Goal: Task Accomplishment & Management: Manage account settings

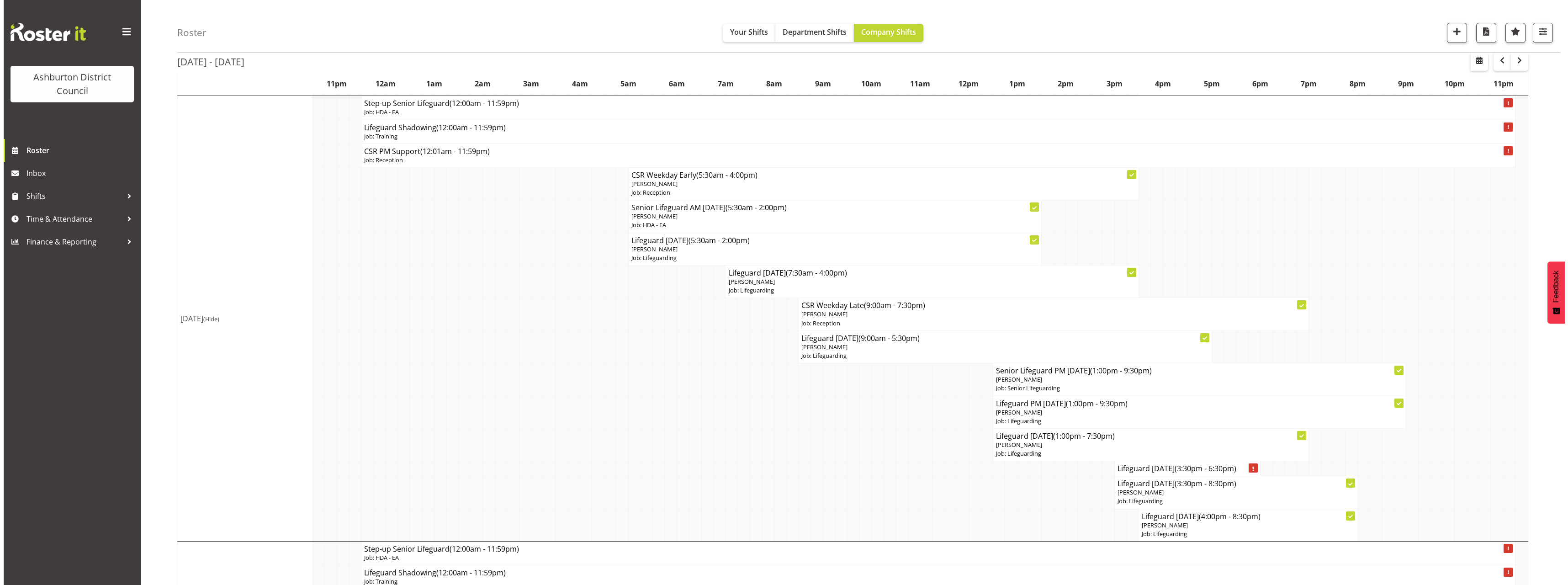
scroll to position [183, 0]
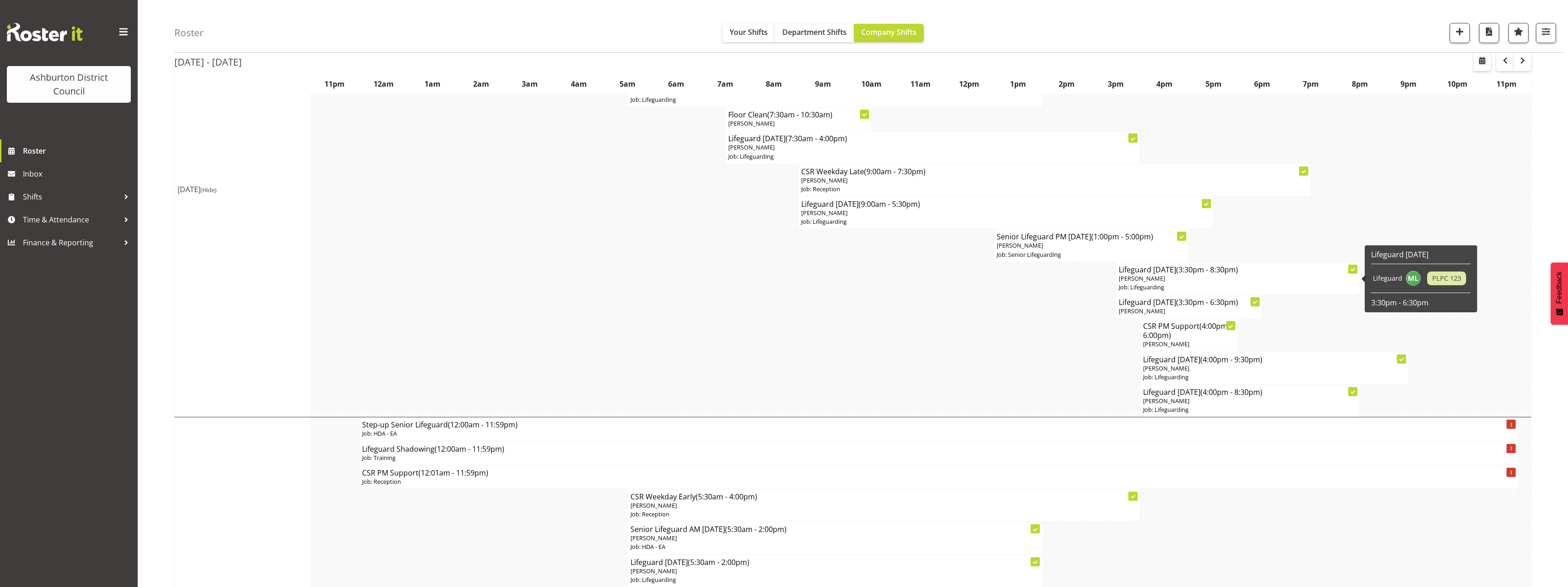
click at [1151, 286] on p "Job: Lifeguarding" at bounding box center [1238, 287] width 238 height 9
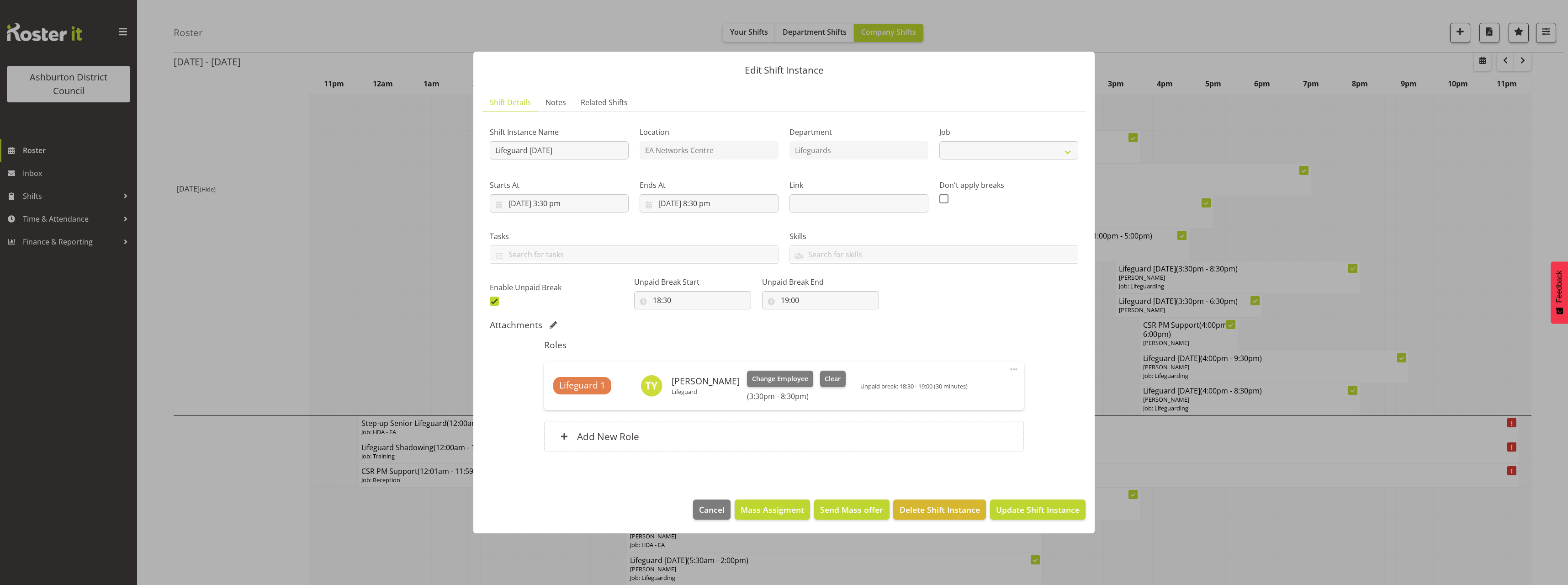
select select "38"
click at [780, 379] on span "Change Employee" at bounding box center [780, 379] width 56 height 10
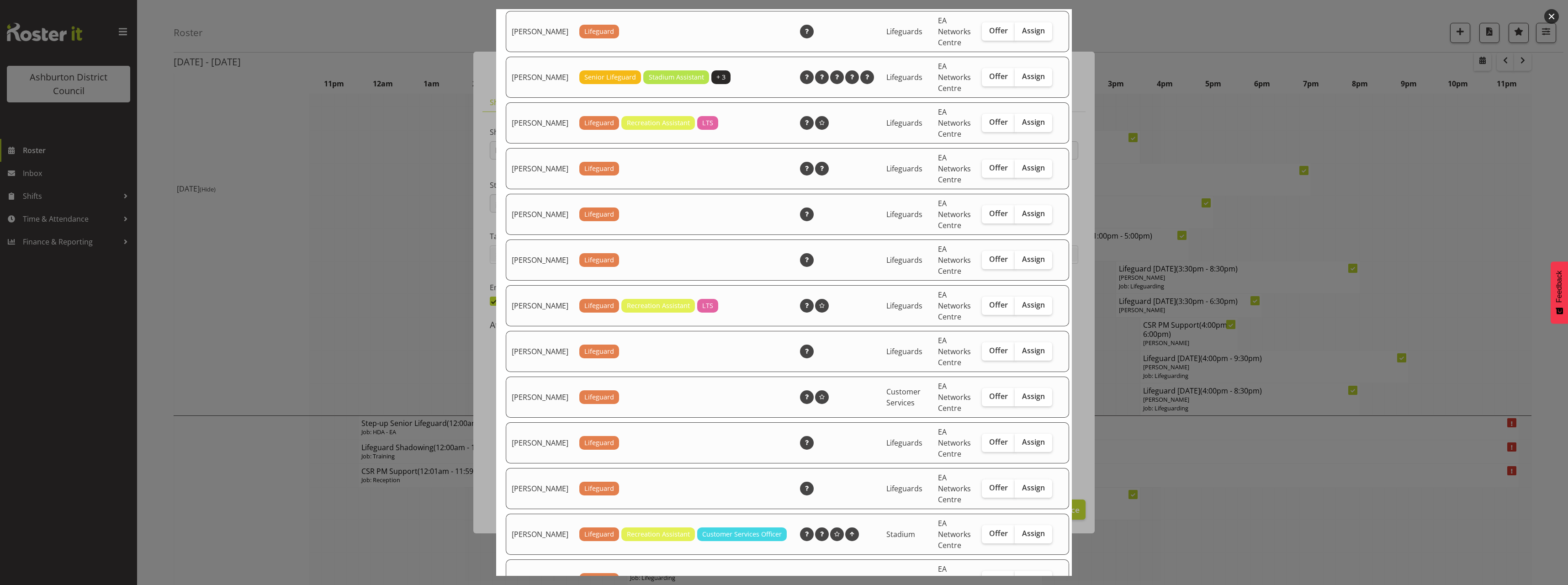
scroll to position [502, 0]
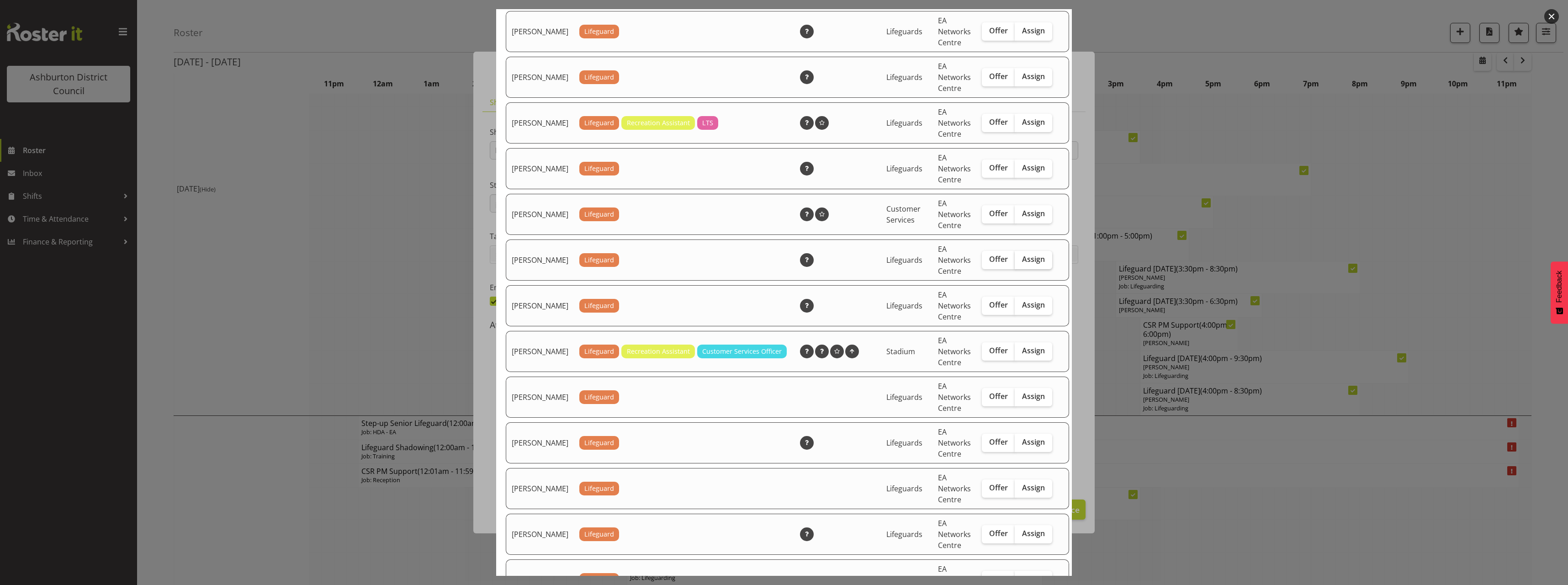
click at [1033, 268] on label "Assign" at bounding box center [1033, 260] width 38 height 19
click at [1021, 263] on input "Assign" at bounding box center [1017, 259] width 6 height 6
checkbox input "true"
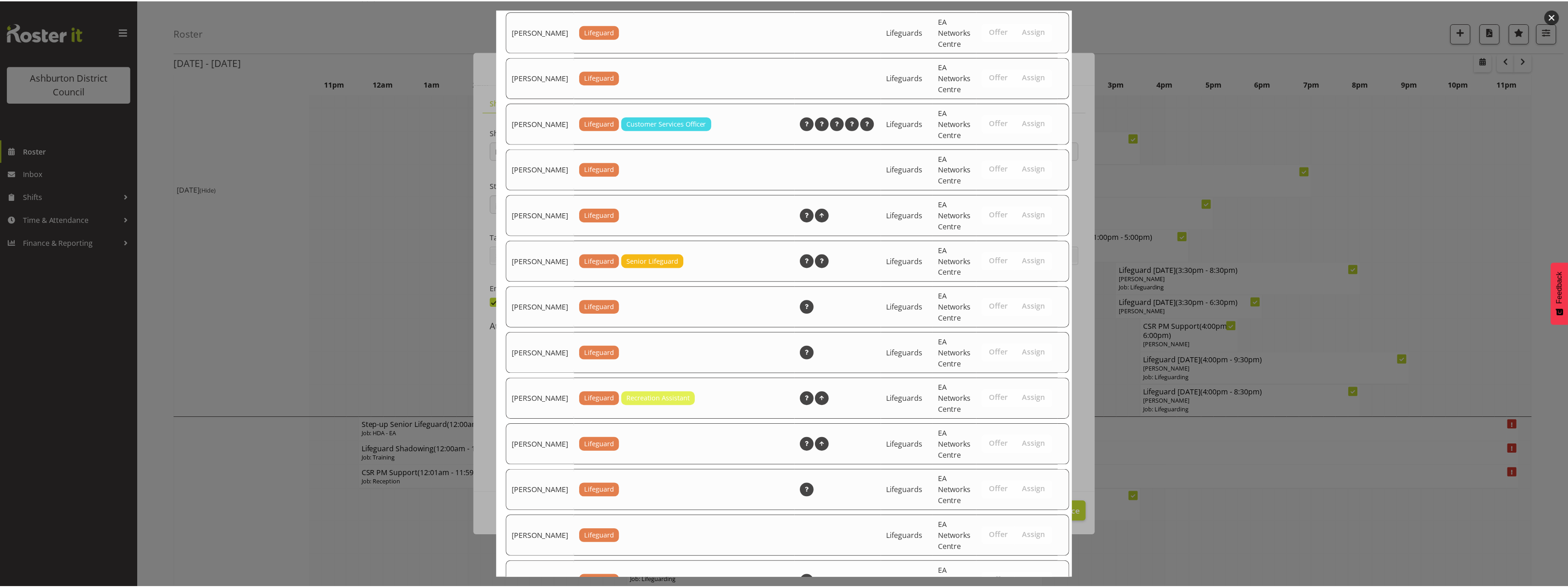
scroll to position [1193, 0]
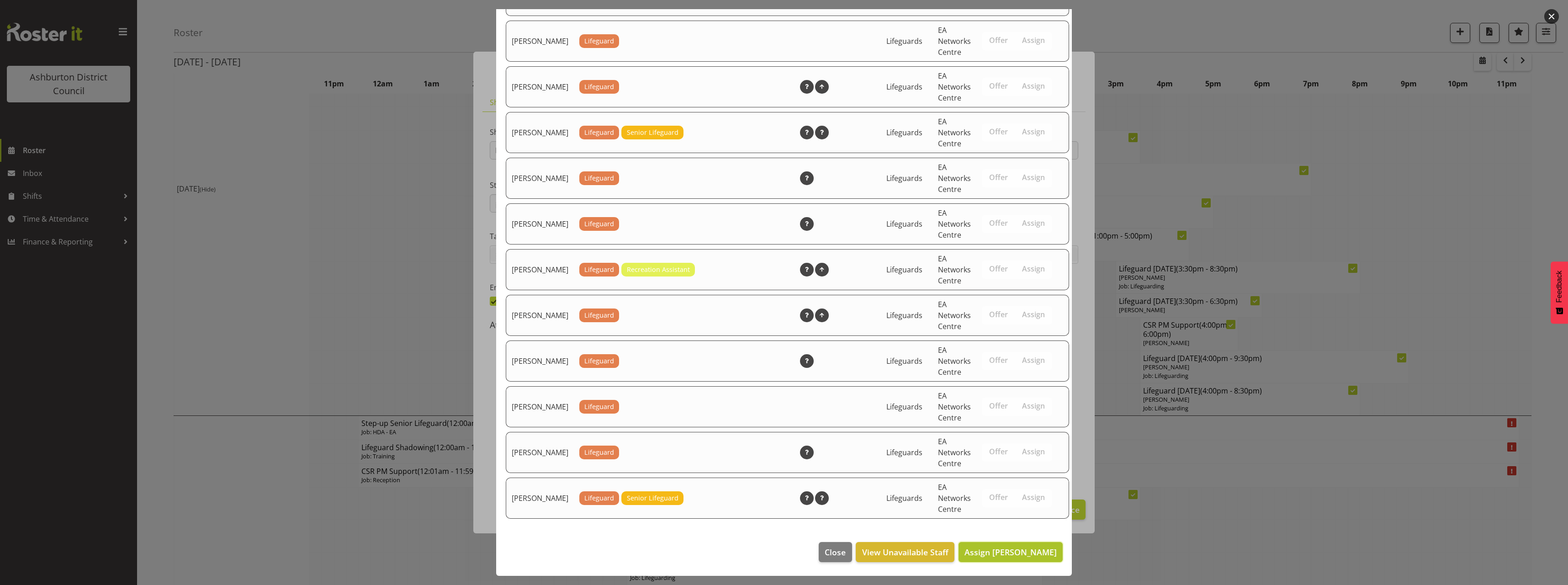
click at [1007, 554] on span "Assign [PERSON_NAME]" at bounding box center [1011, 552] width 92 height 11
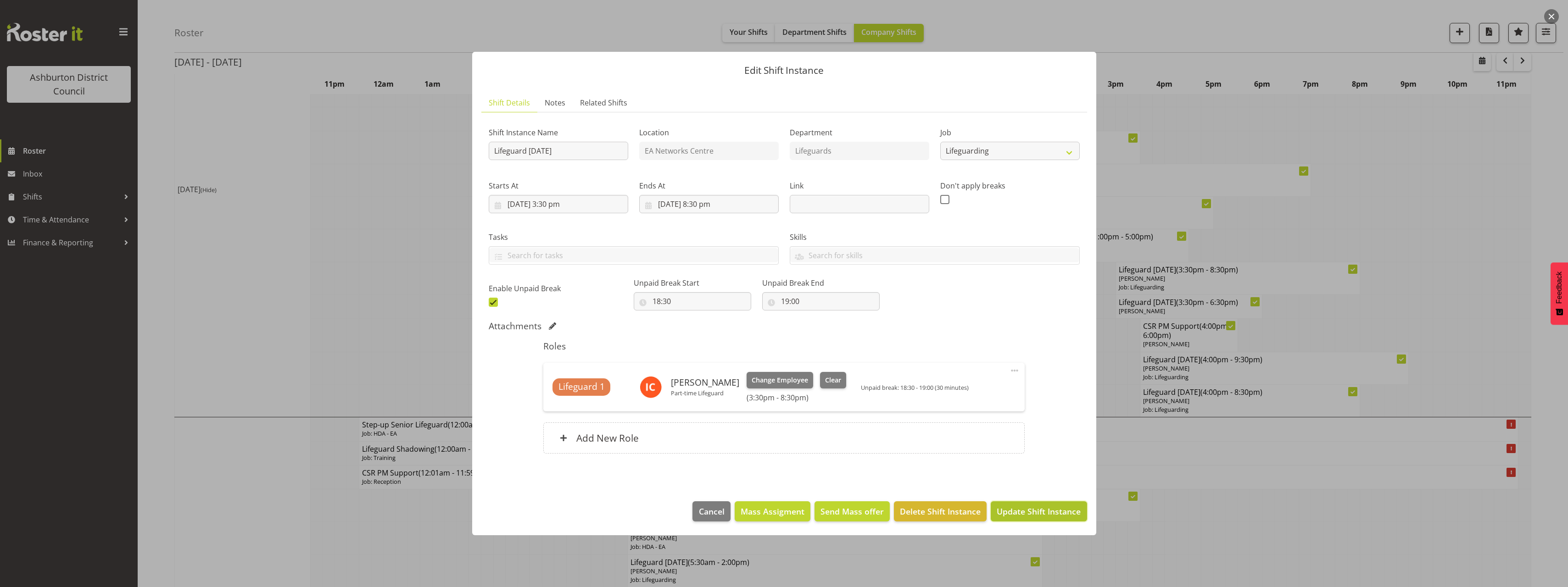
click at [1038, 509] on span "Update Shift Instance" at bounding box center [1039, 511] width 84 height 12
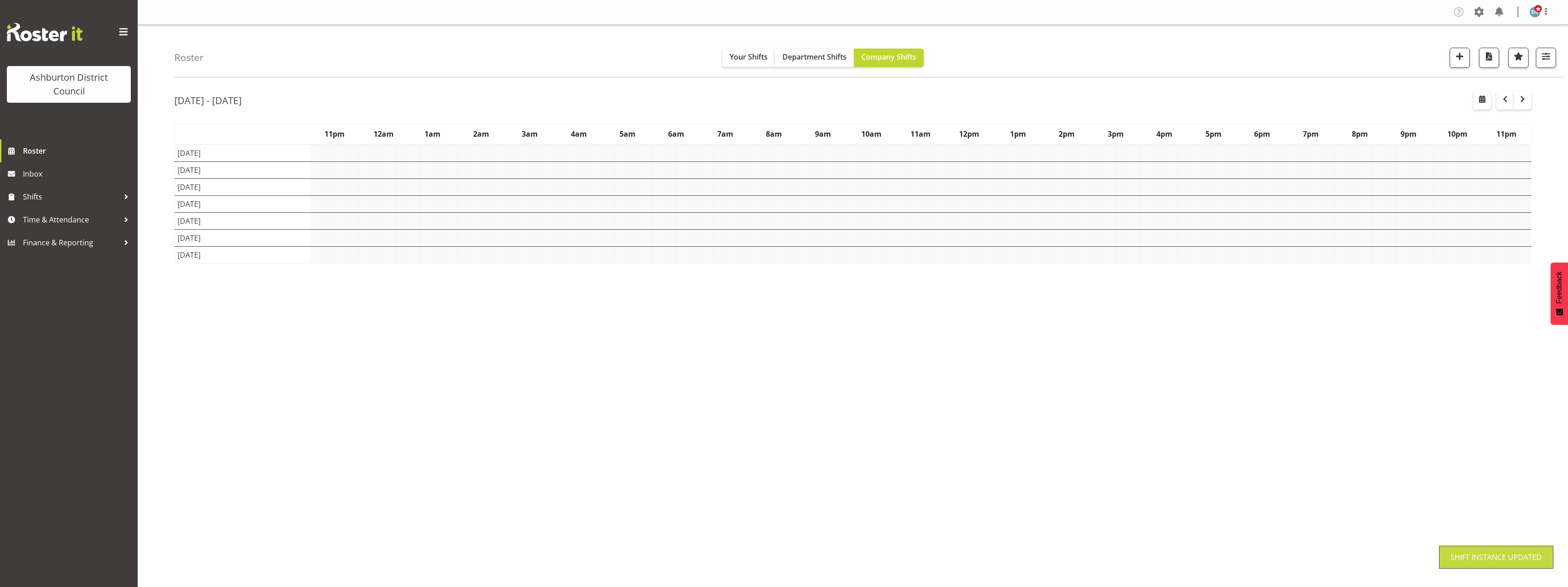
scroll to position [0, 0]
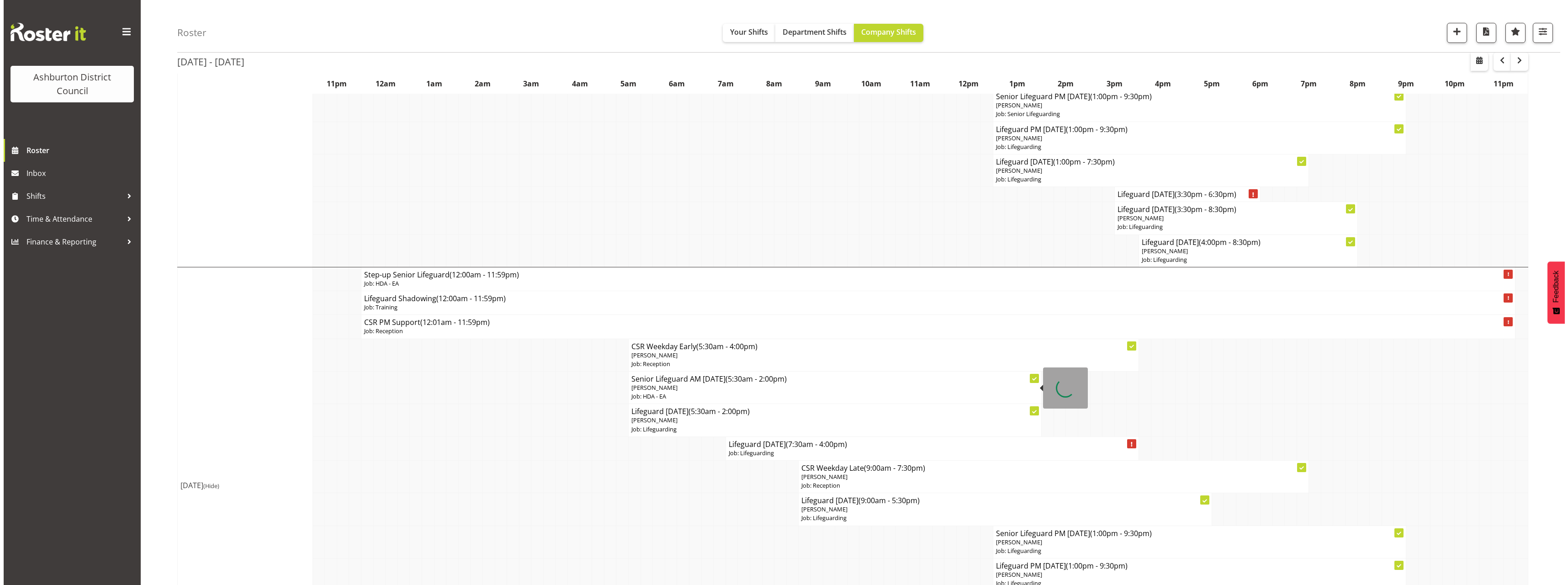
scroll to position [960, 0]
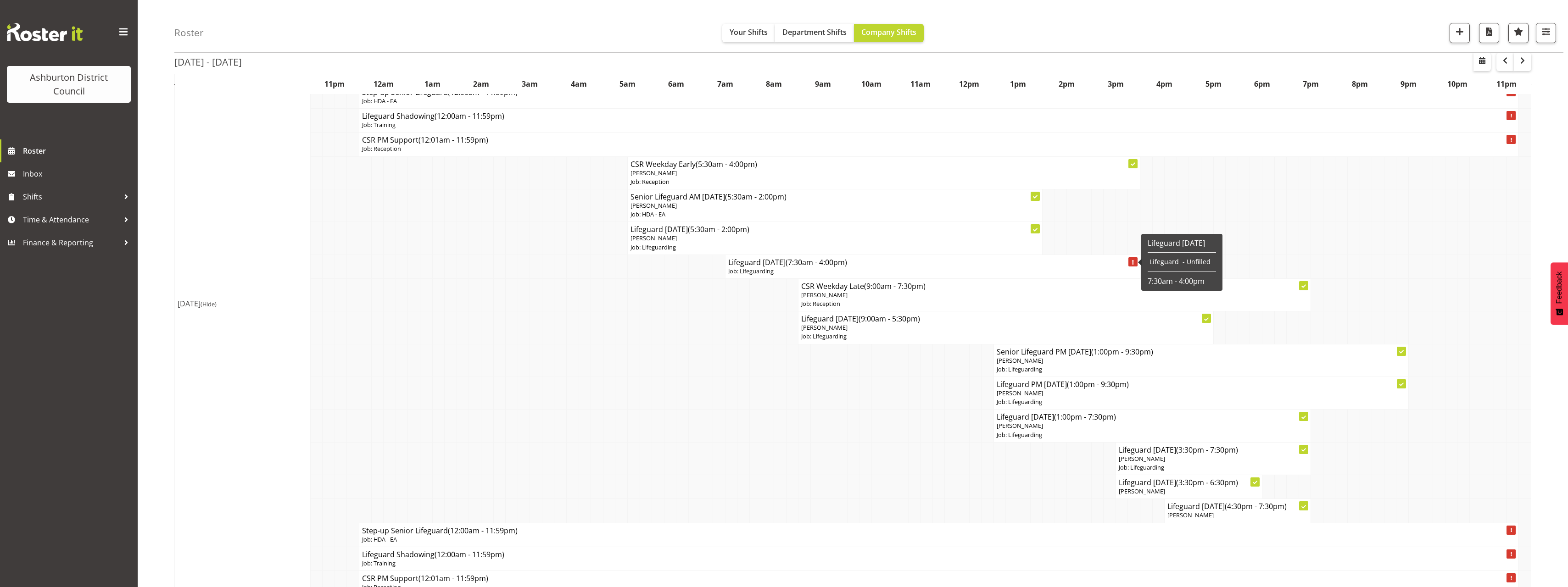
click at [775, 266] on h4 "Lifeguard [DATE] (7:30am - 4:00pm)" at bounding box center [933, 262] width 409 height 9
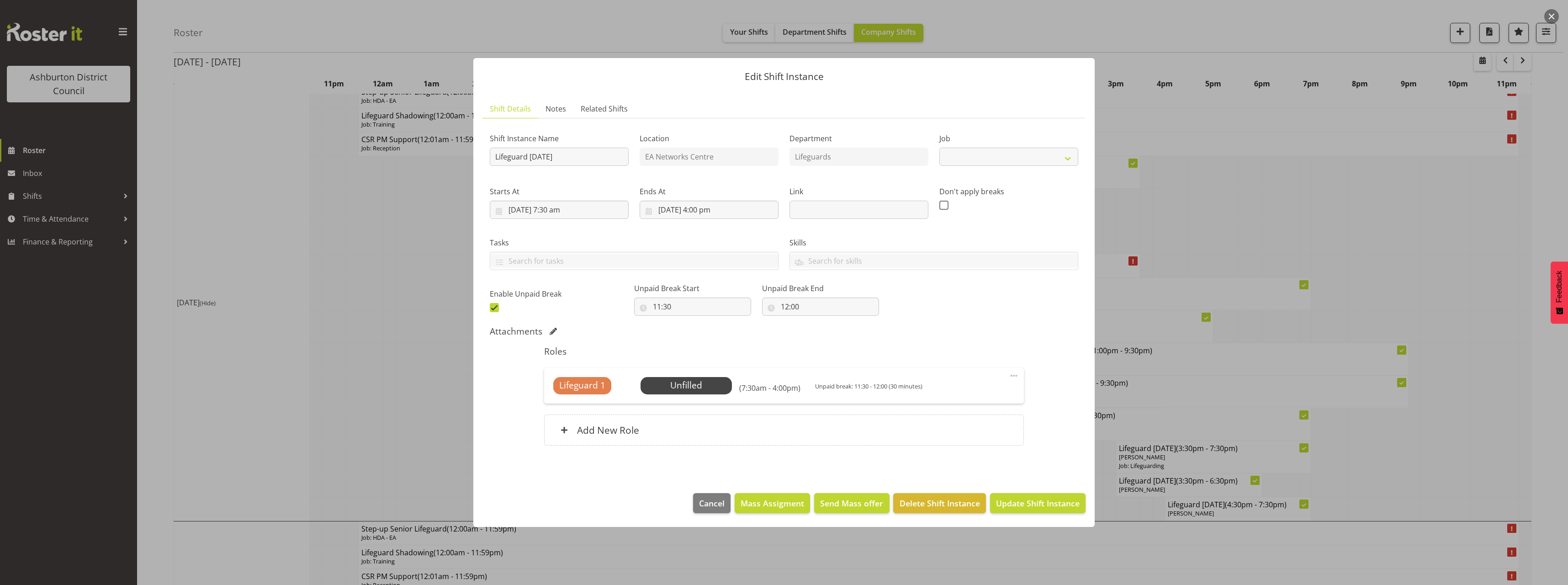
select select "38"
click at [687, 391] on span "Select Employee" at bounding box center [686, 385] width 68 height 14
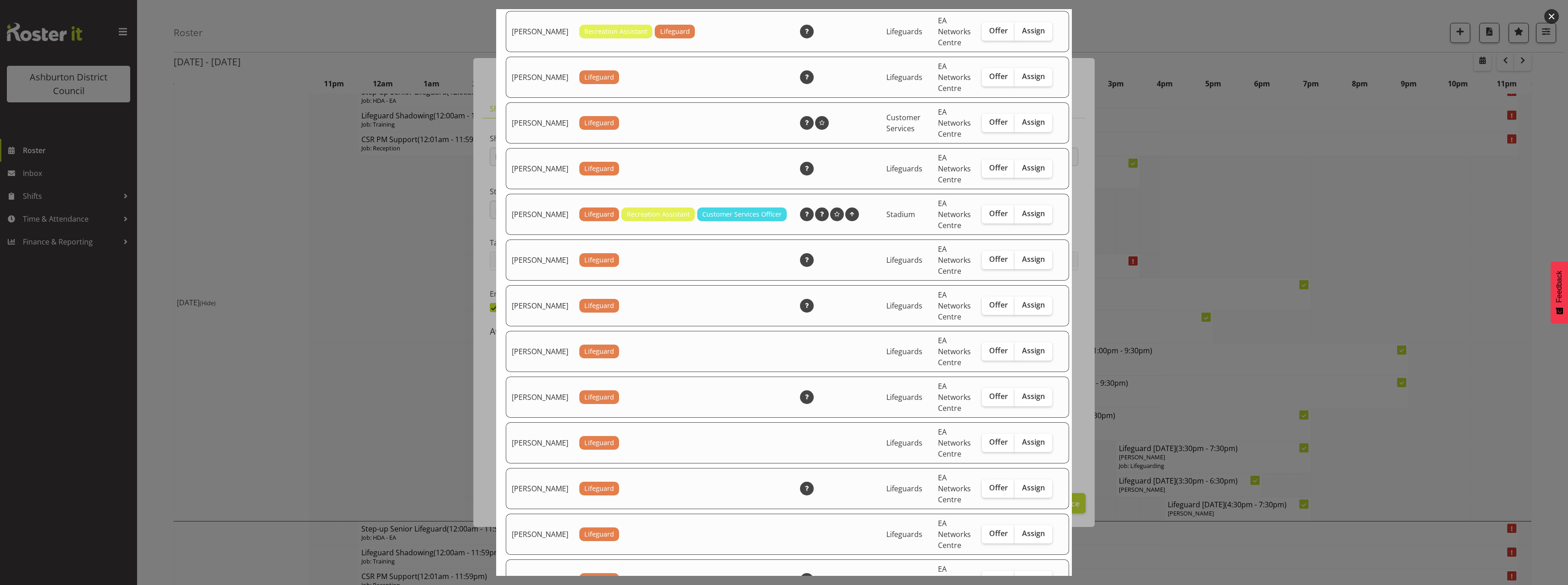
scroll to position [594, 0]
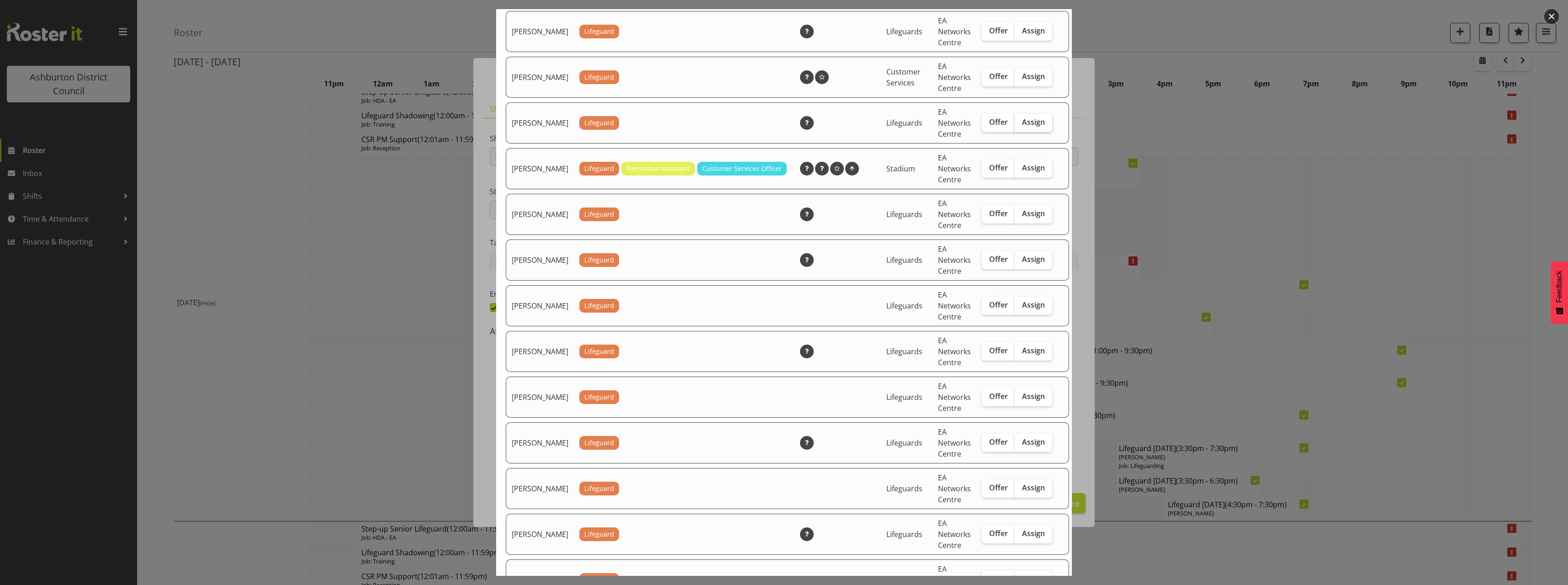
click at [1024, 127] on span "Assign" at bounding box center [1034, 122] width 23 height 9
click at [1021, 125] on input "Assign" at bounding box center [1017, 122] width 6 height 6
checkbox input "true"
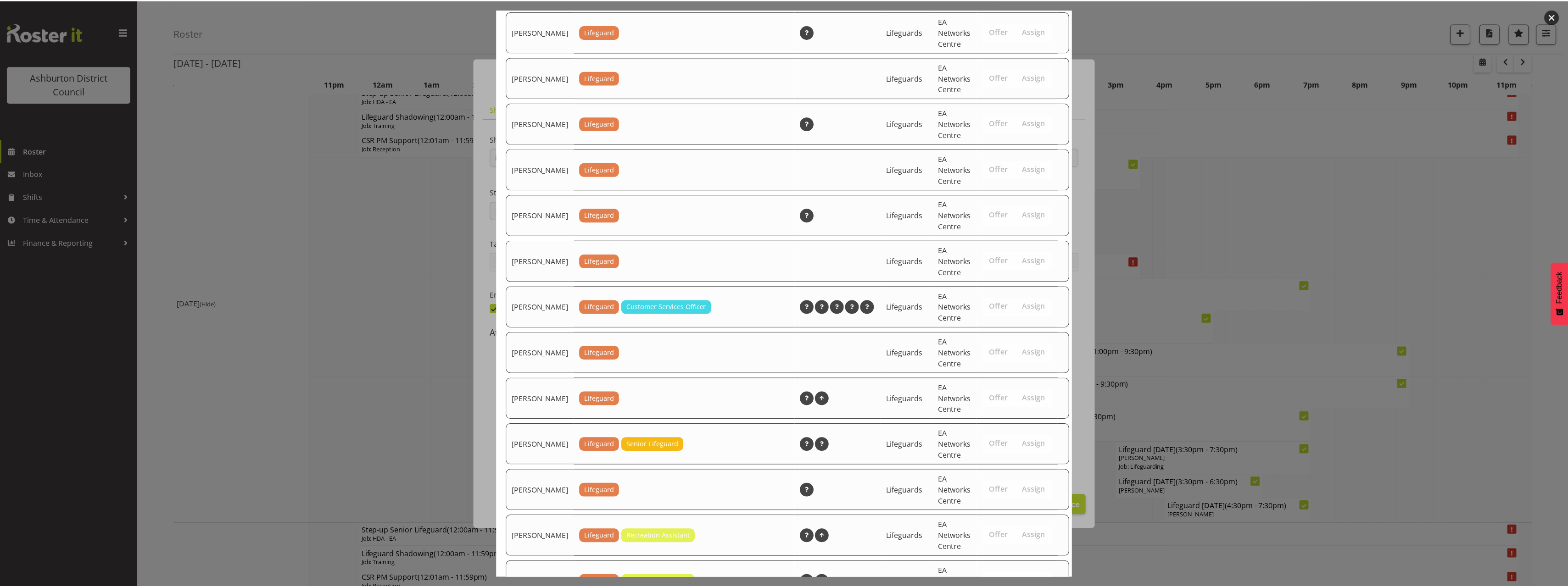
scroll to position [1148, 0]
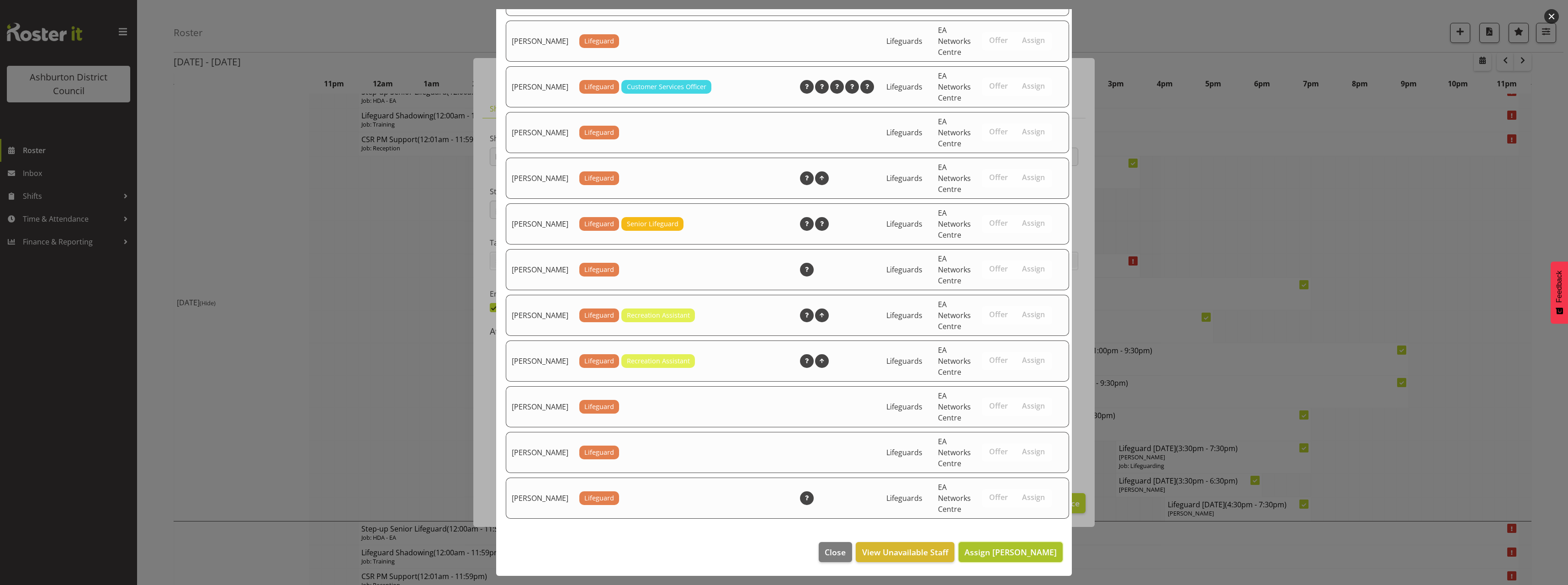
click at [1029, 562] on button "Assign [PERSON_NAME]" at bounding box center [1010, 552] width 104 height 20
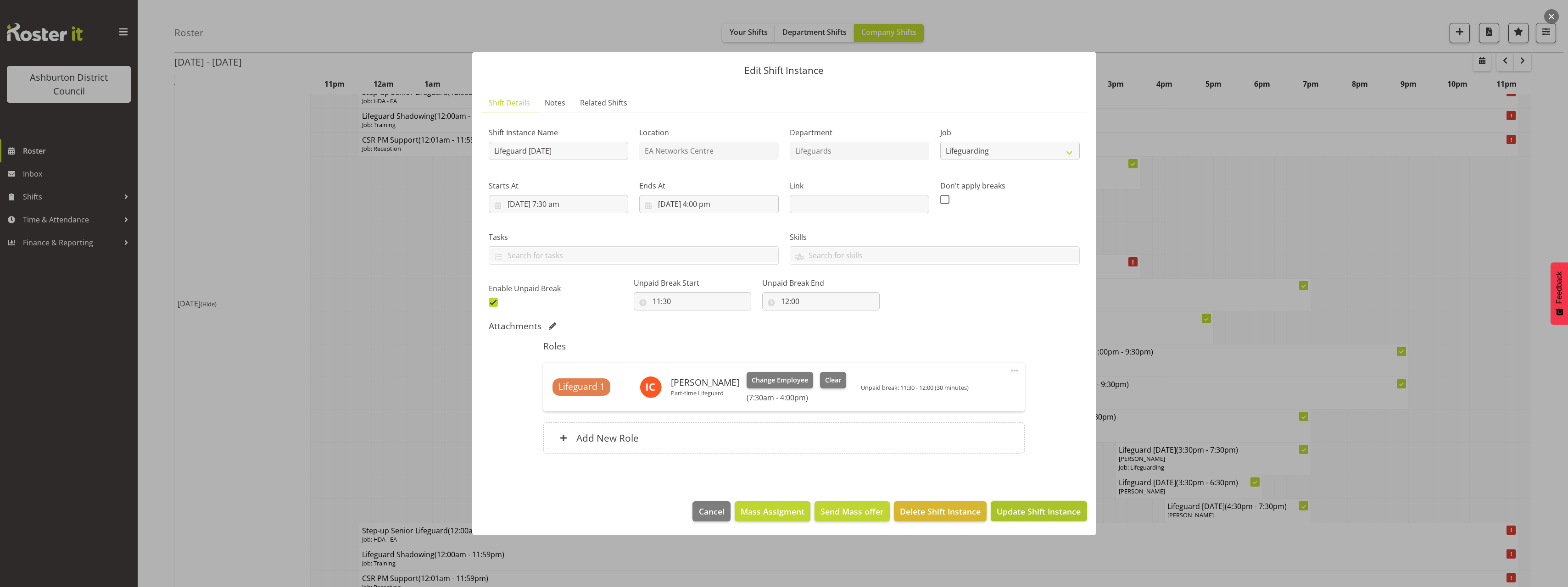
click at [1037, 509] on span "Update Shift Instance" at bounding box center [1039, 511] width 84 height 12
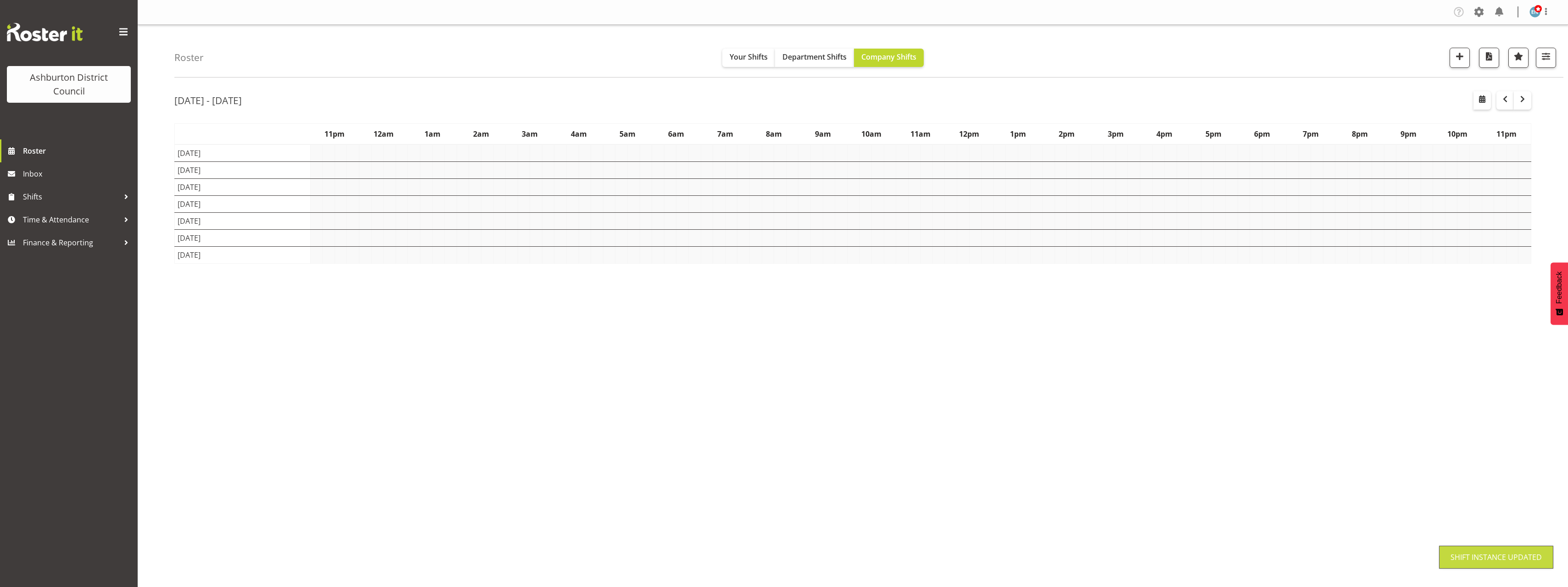
scroll to position [0, 0]
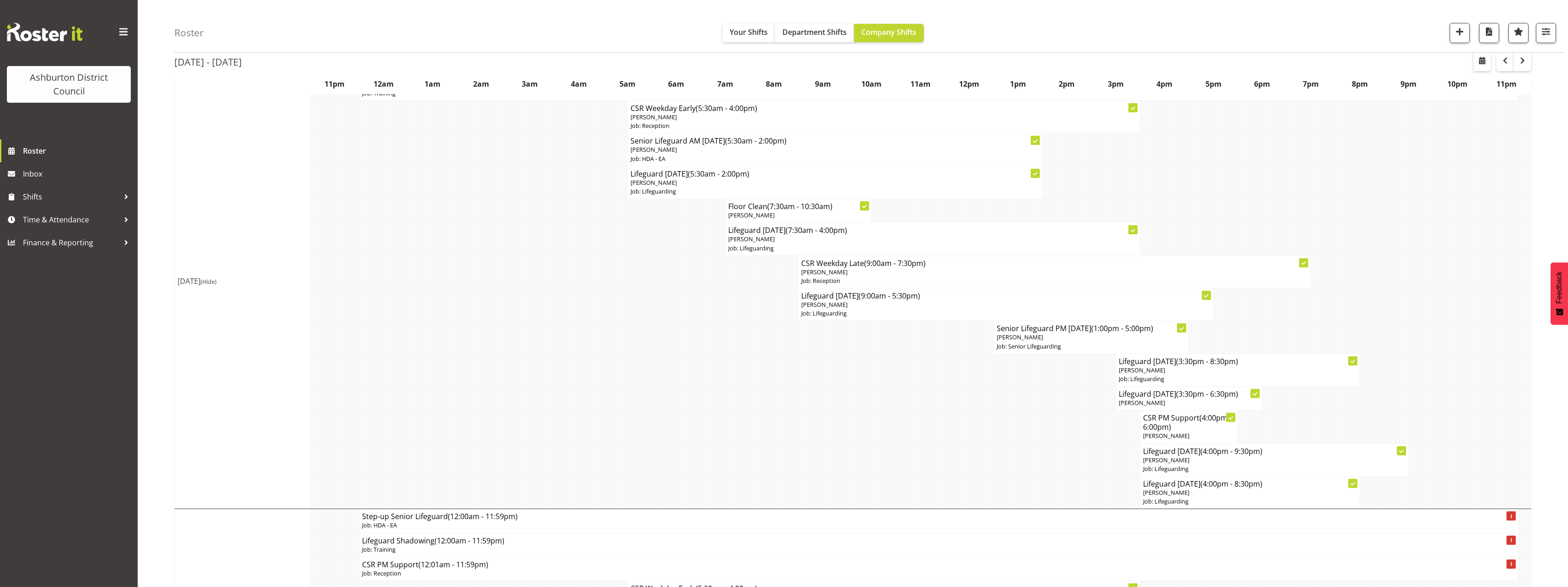
scroll to position [184, 0]
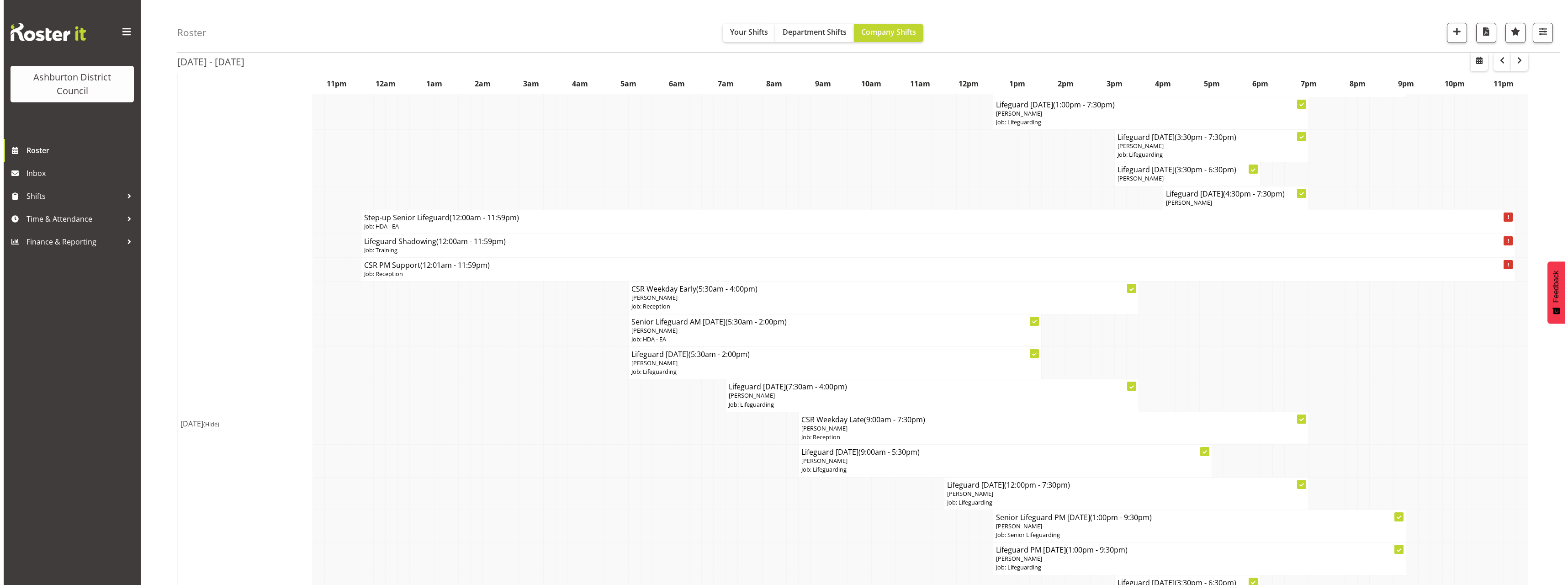
scroll to position [1417, 0]
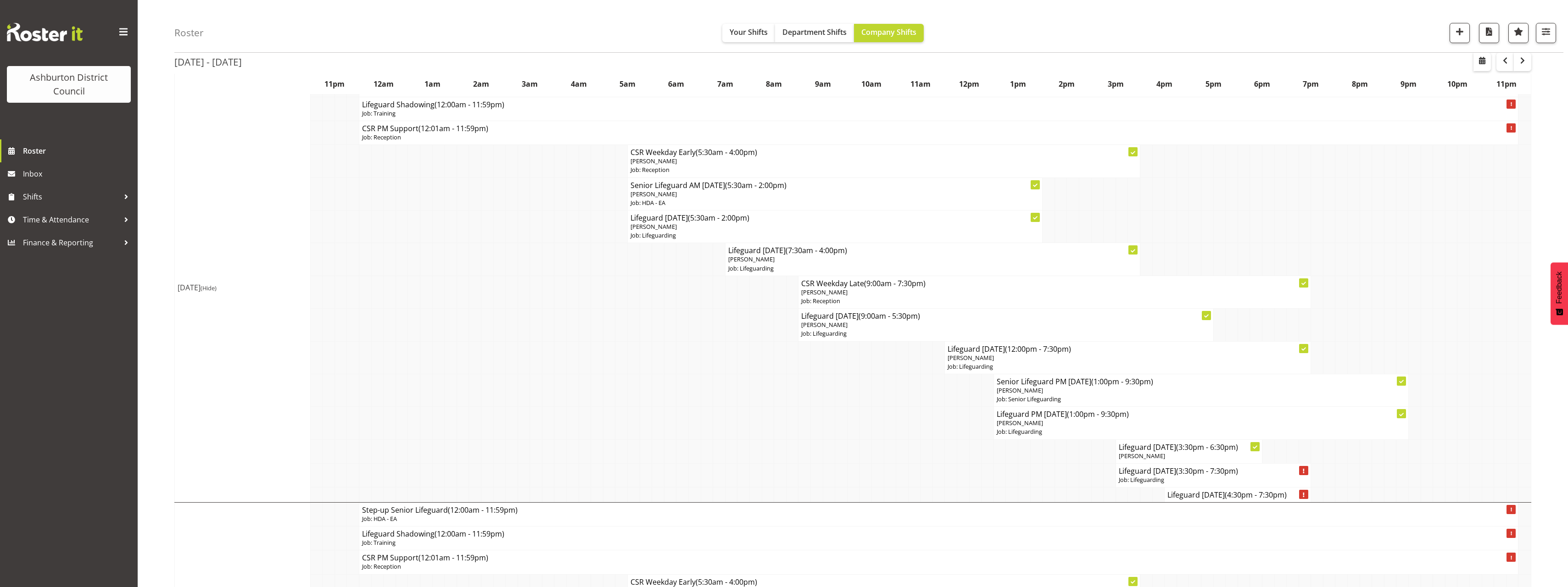
click at [1549, 380] on div "[DATE] - [DATE] [DATE] - [DATE] [DATE] Day Week Fortnight Month calendar Month …" at bounding box center [871, 248] width 1394 height 3171
click at [1163, 449] on h4 "Lifeguard [DATE] (3:30pm - 6:30pm)" at bounding box center [1189, 447] width 141 height 9
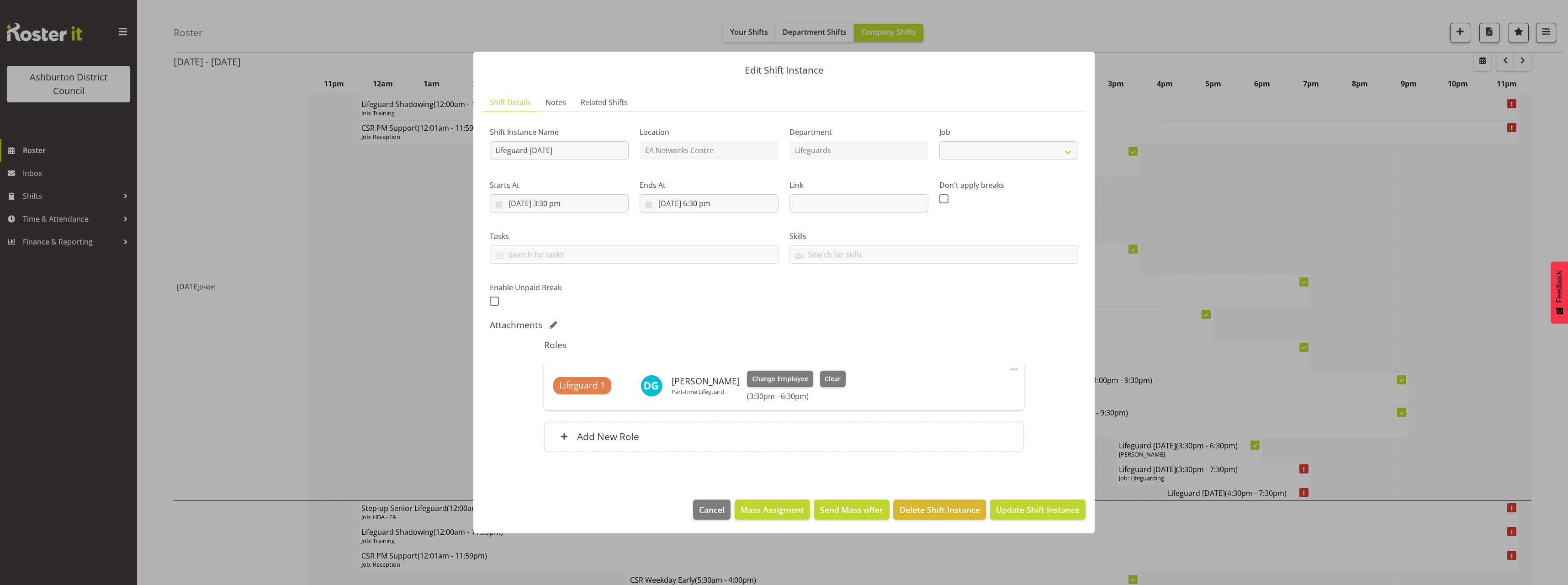
select select "38"
click at [827, 375] on span "Clear" at bounding box center [832, 379] width 16 height 10
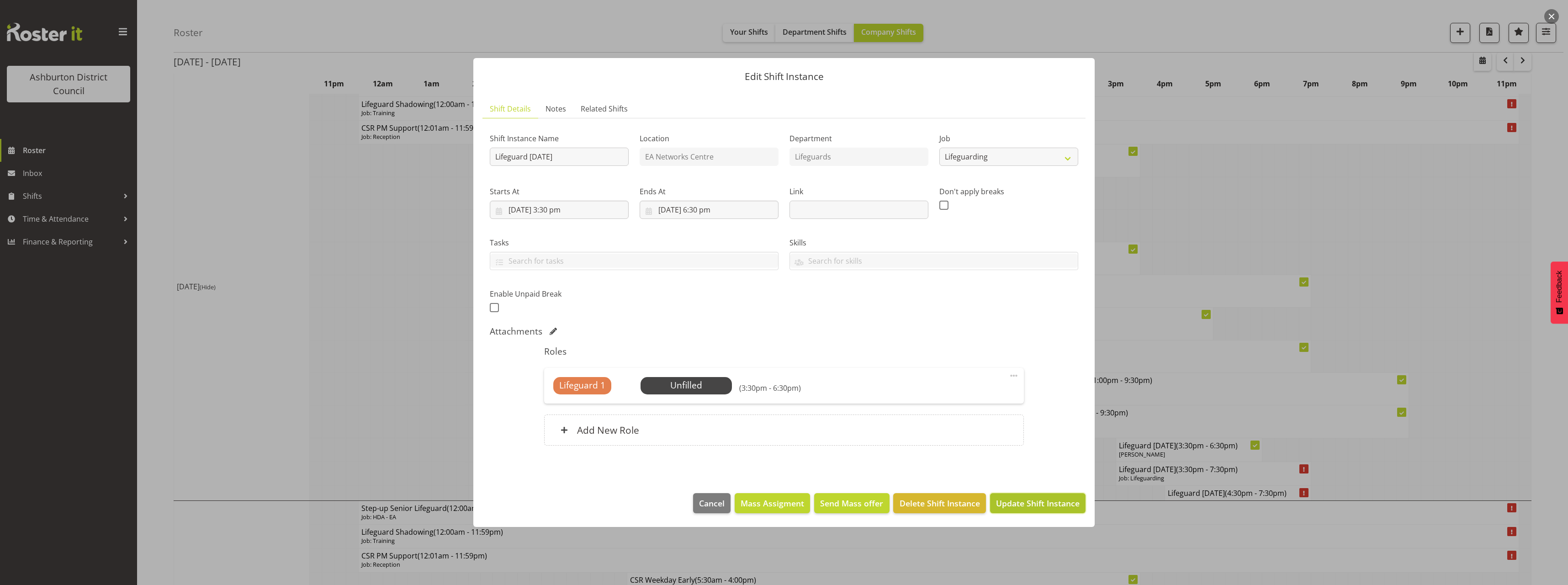
click at [1018, 501] on span "Update Shift Instance" at bounding box center [1038, 503] width 84 height 12
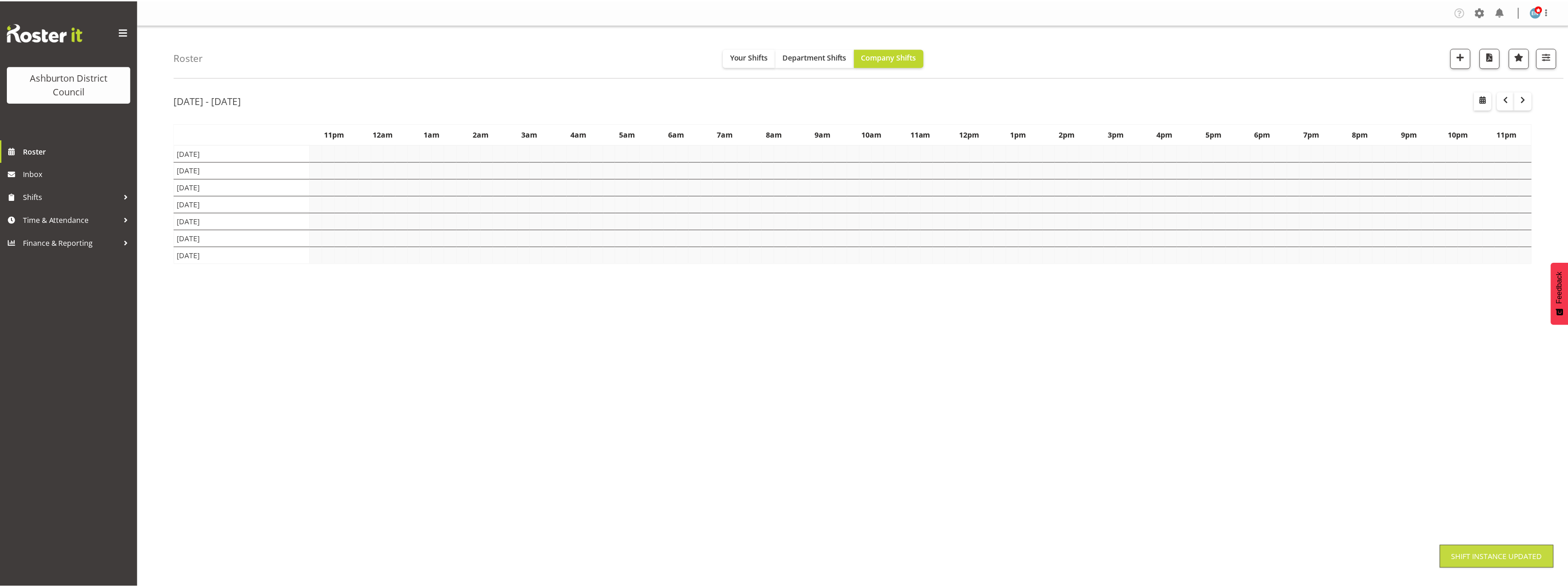
scroll to position [0, 0]
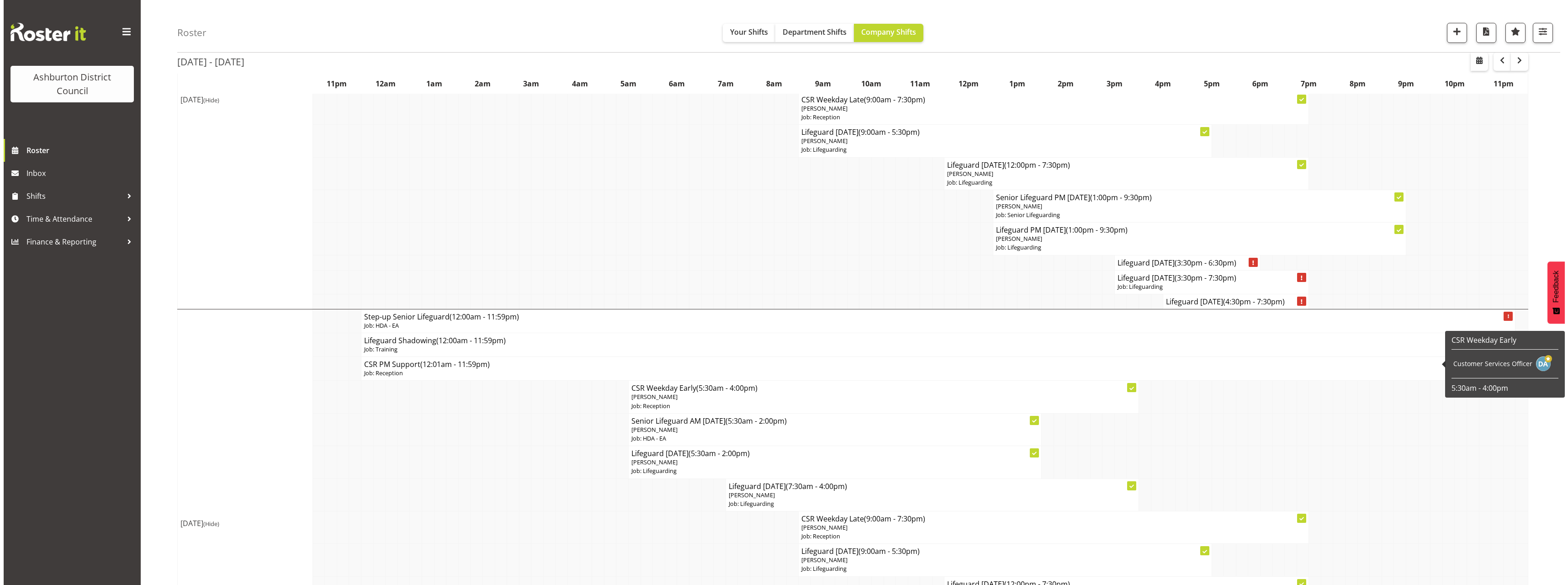
scroll to position [1783, 0]
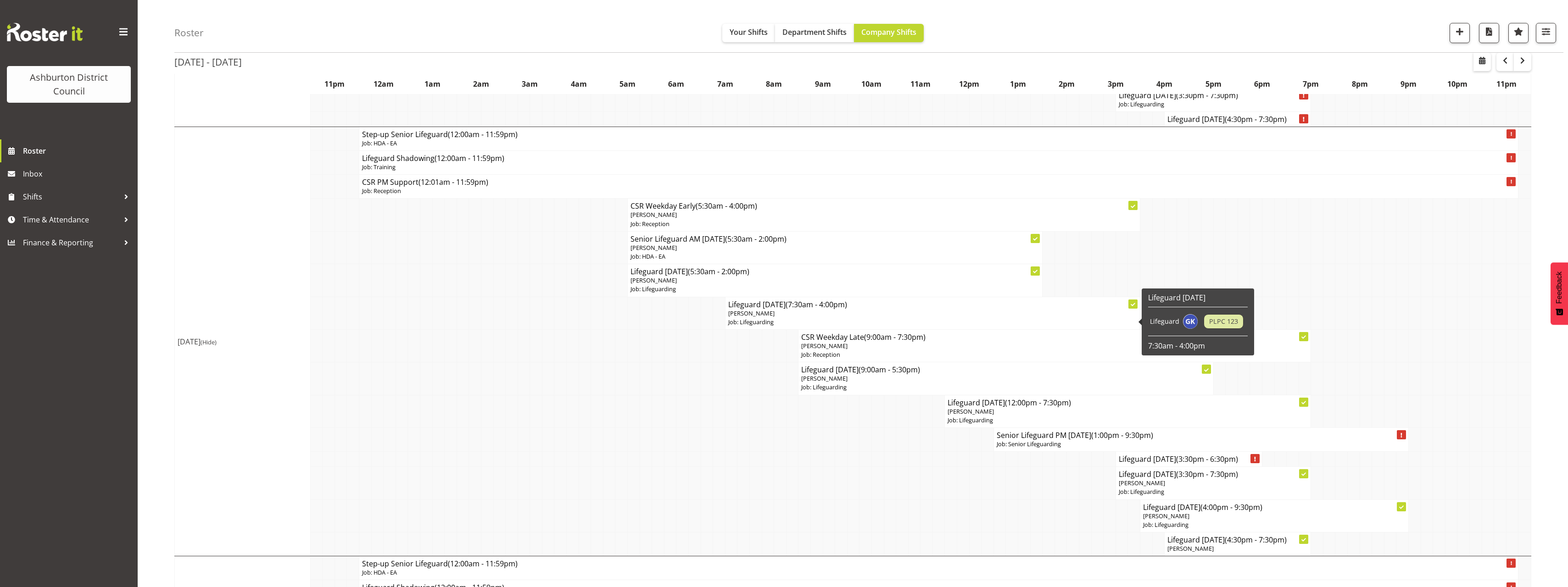
click at [769, 309] on span "[PERSON_NAME]" at bounding box center [751, 313] width 46 height 9
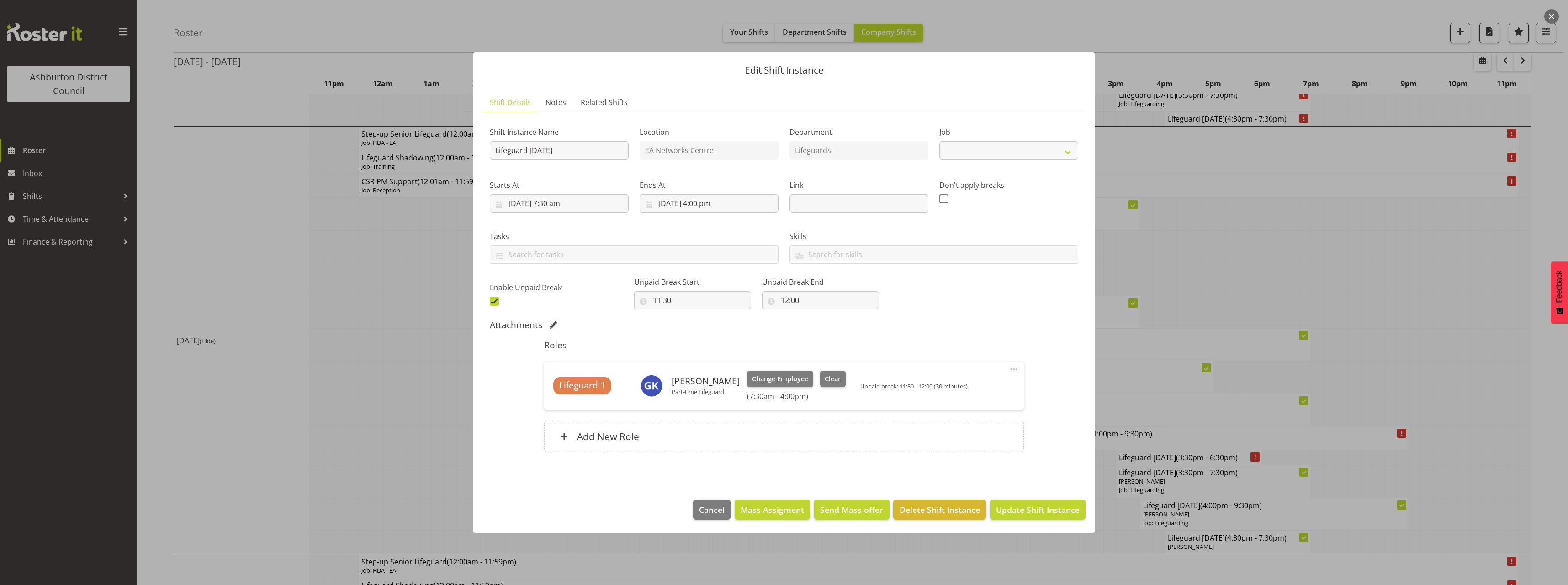
select select "38"
click at [781, 379] on span "Change Employee" at bounding box center [780, 379] width 56 height 10
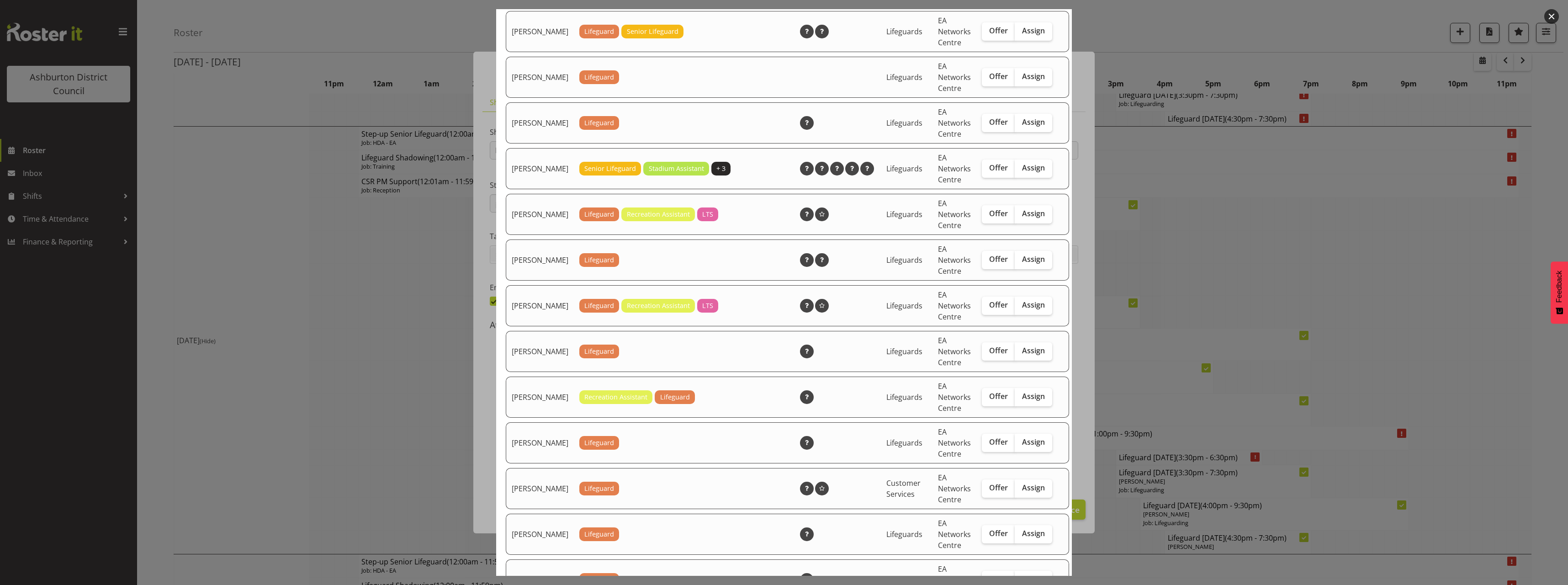
scroll to position [274, 0]
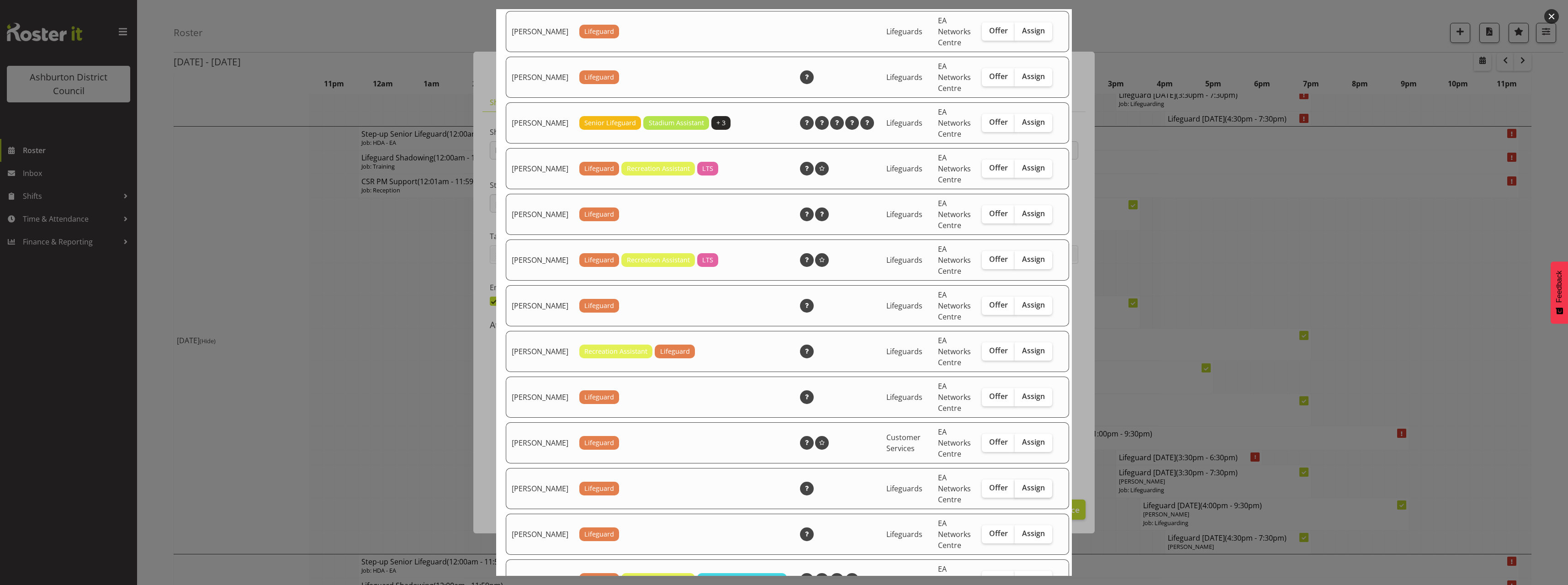
click at [1022, 492] on span "Assign" at bounding box center [1034, 488] width 23 height 9
click at [1020, 491] on input "Assign" at bounding box center [1017, 488] width 6 height 6
checkbox input "true"
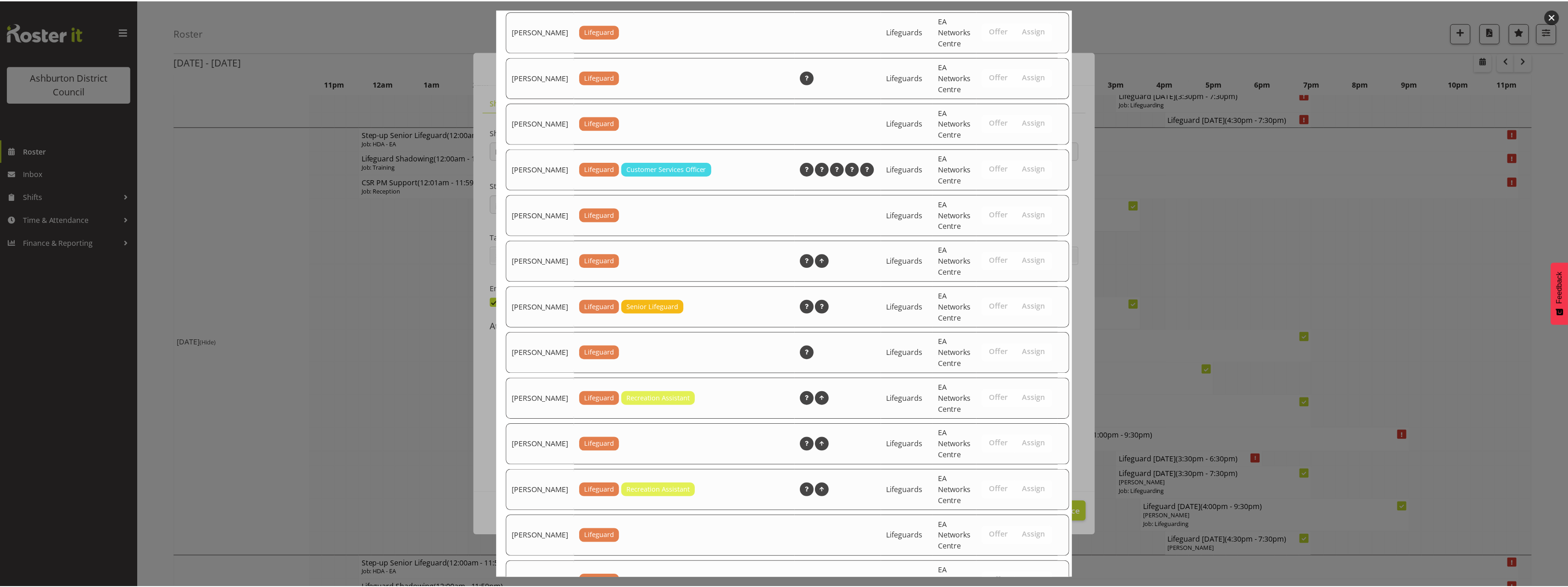
scroll to position [1239, 0]
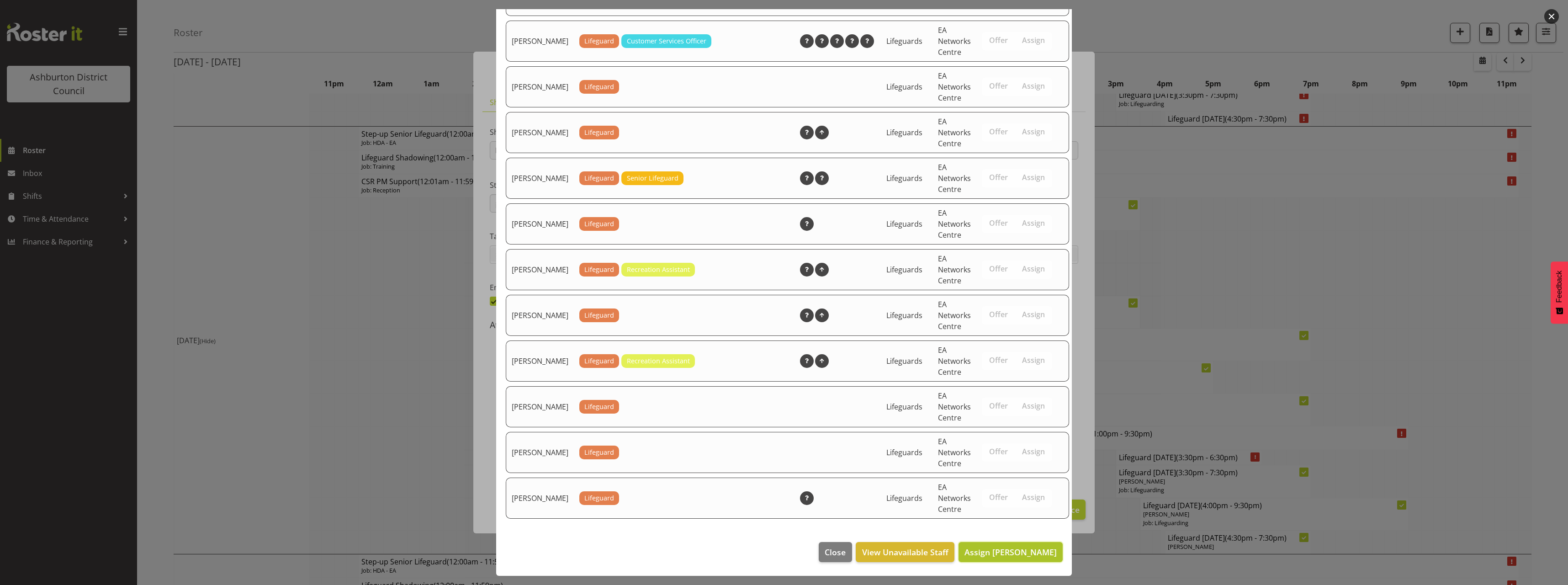
click at [1018, 552] on span "Assign [PERSON_NAME]" at bounding box center [1011, 552] width 92 height 11
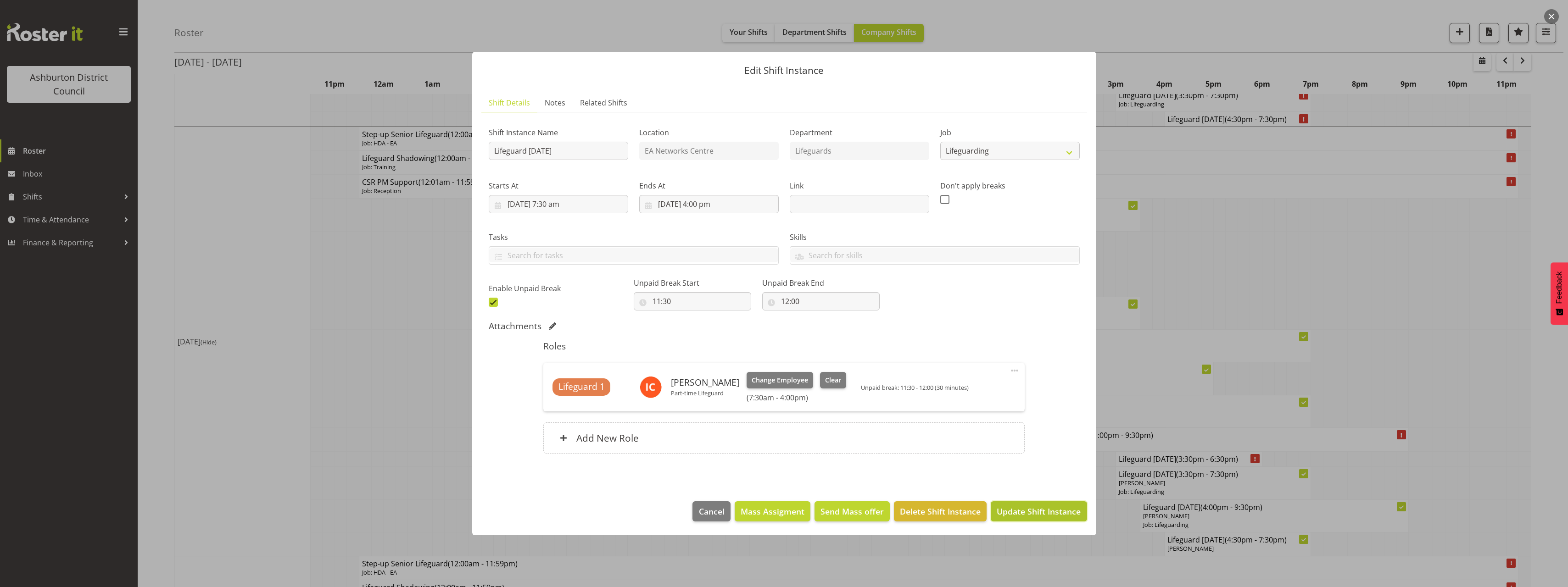
click at [1028, 513] on span "Update Shift Instance" at bounding box center [1039, 511] width 84 height 12
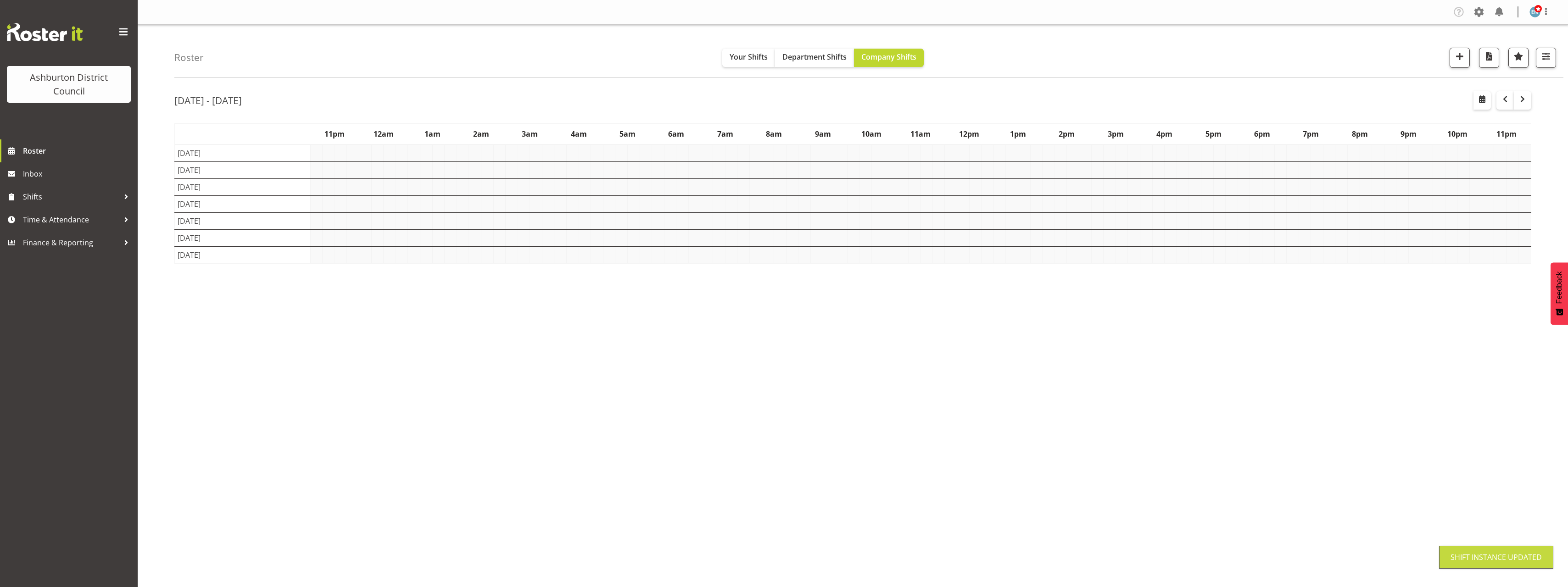
scroll to position [0, 0]
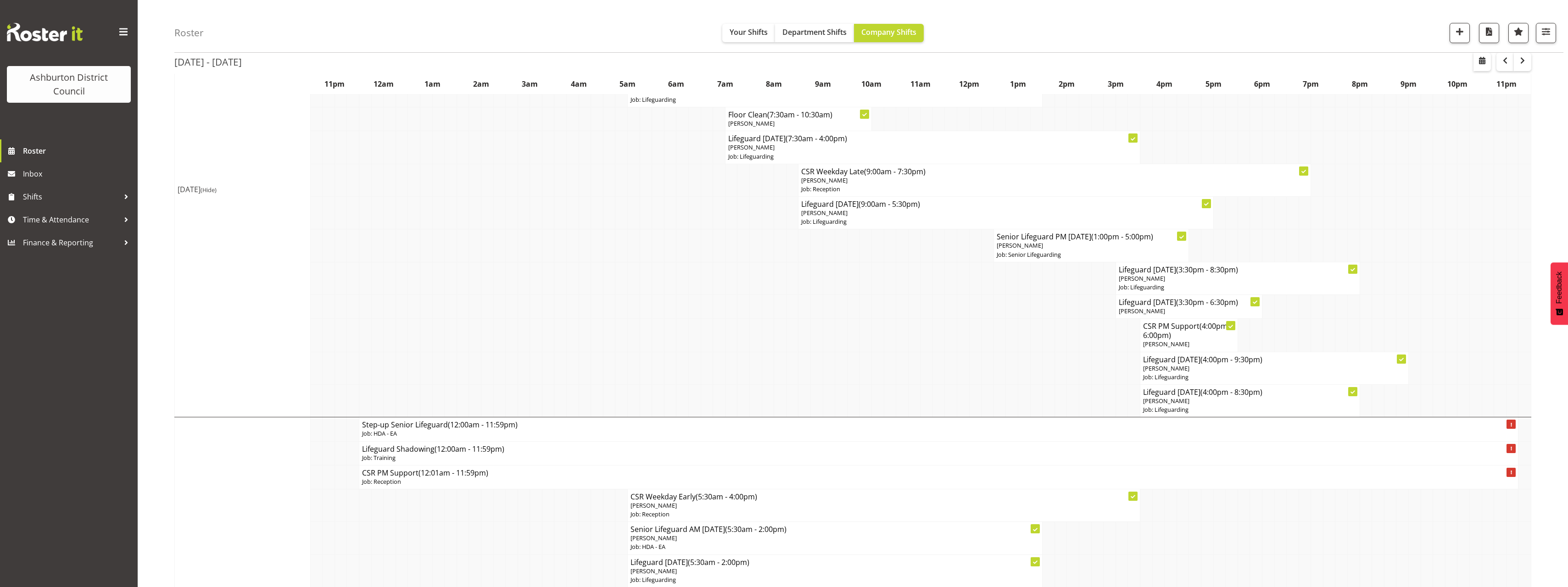
scroll to position [91, 0]
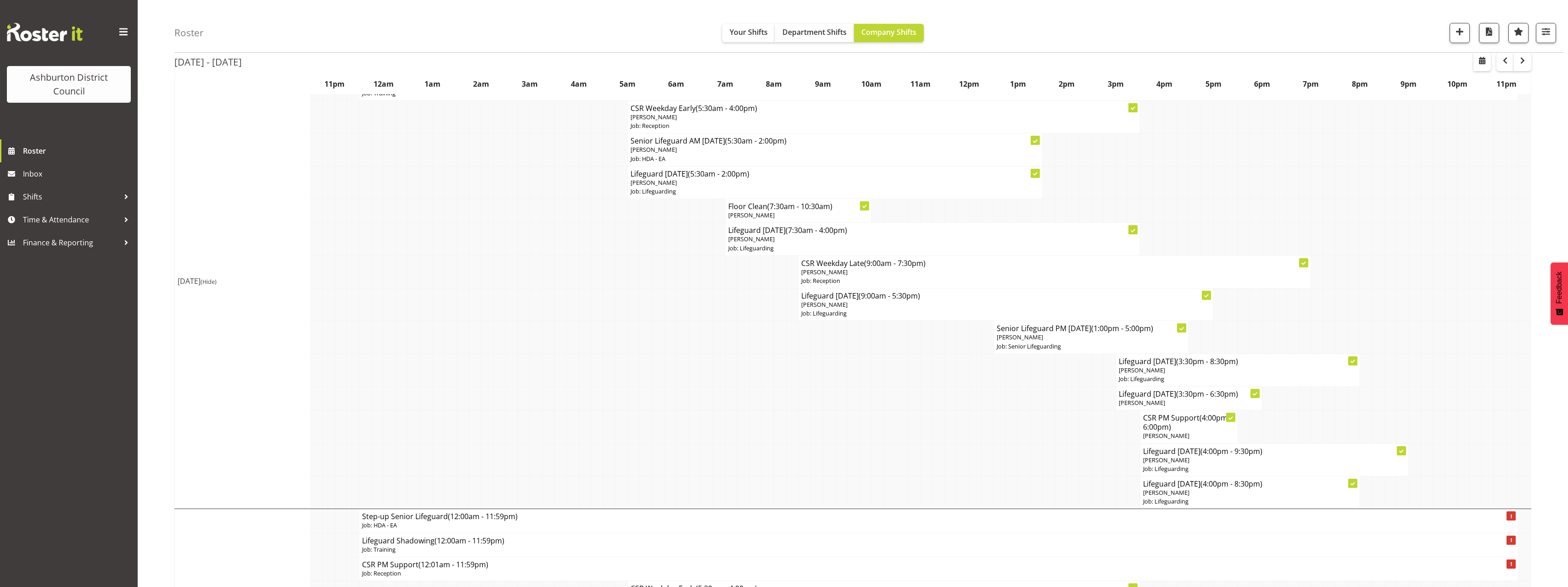
click at [217, 281] on span "(Hide)" at bounding box center [209, 282] width 16 height 9
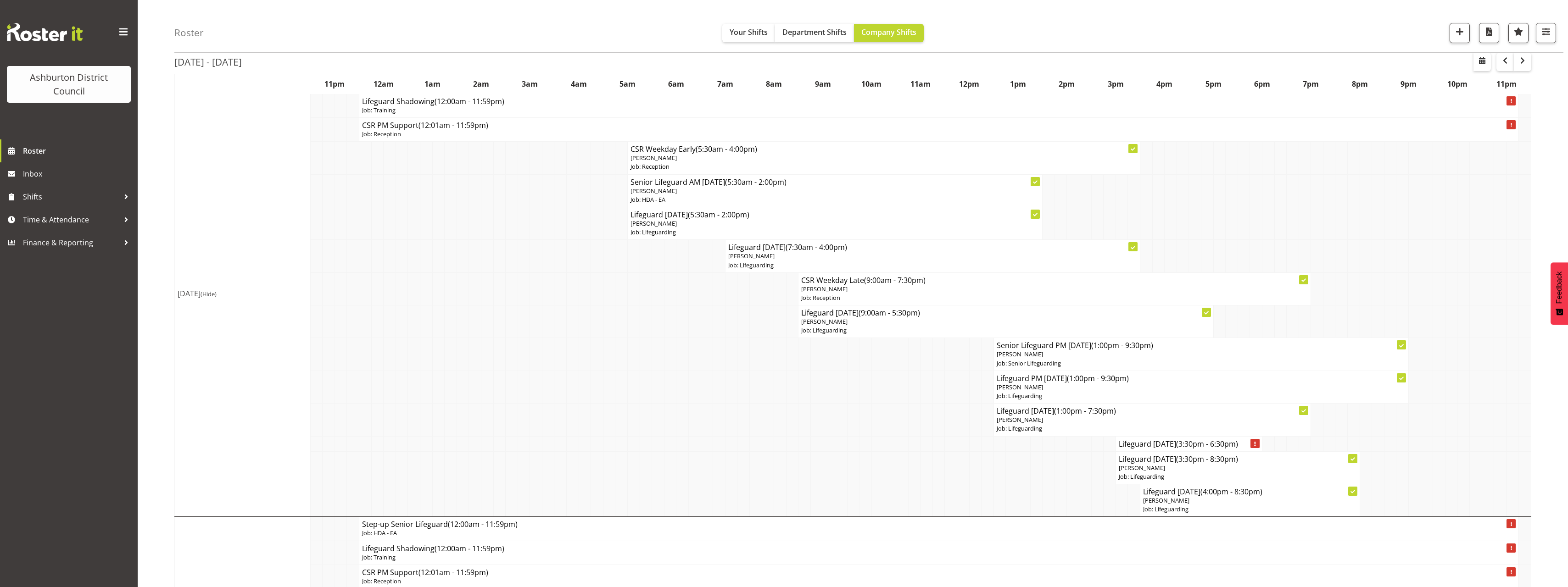
scroll to position [0, 0]
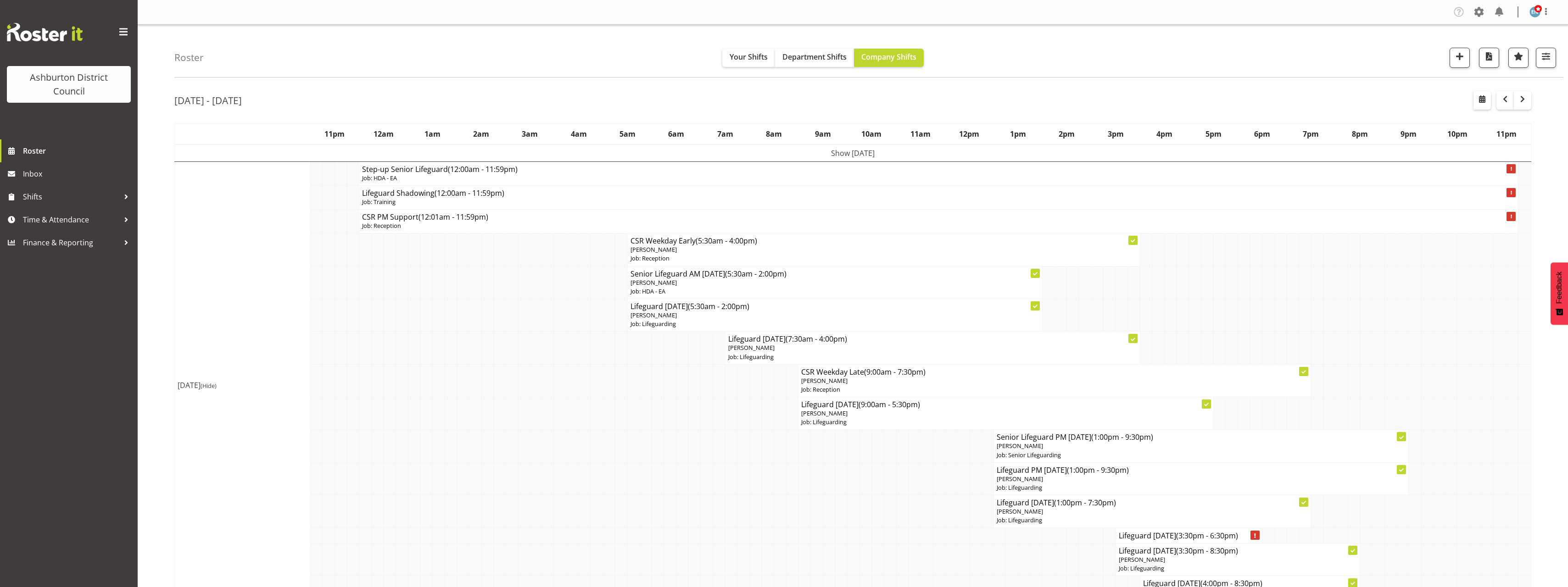
click at [217, 387] on span "(Hide)" at bounding box center [209, 386] width 16 height 9
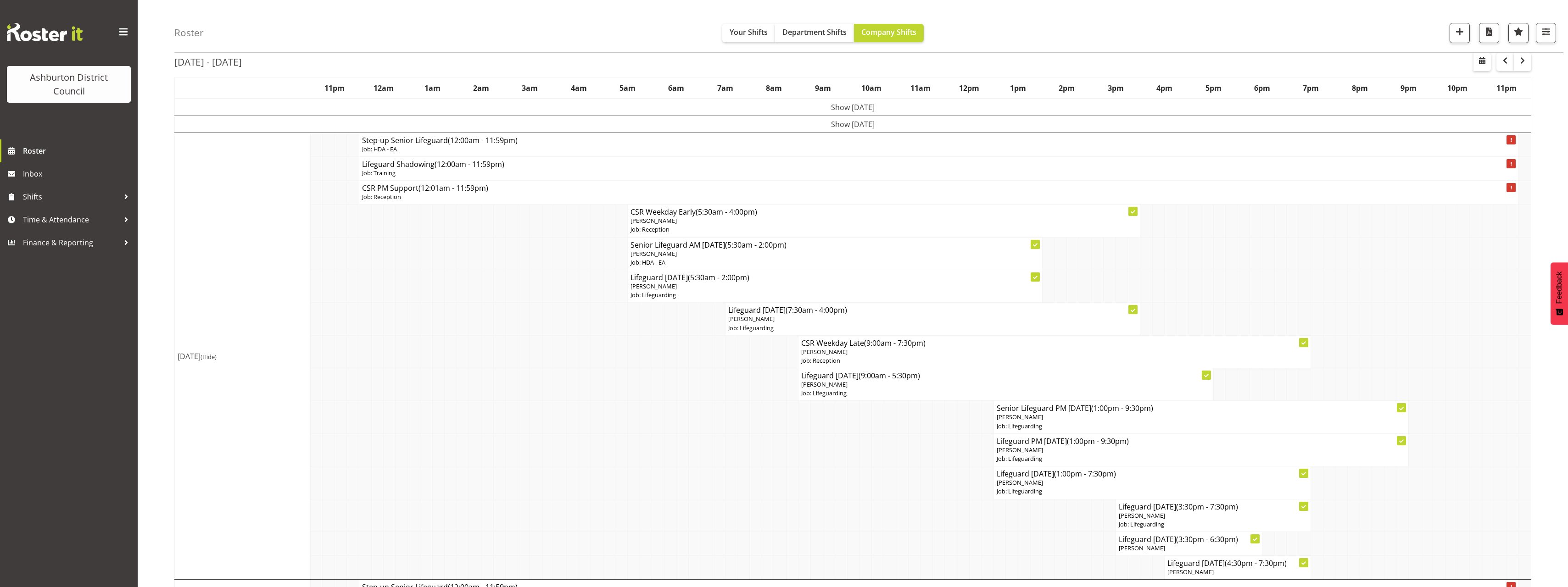
scroll to position [91, 0]
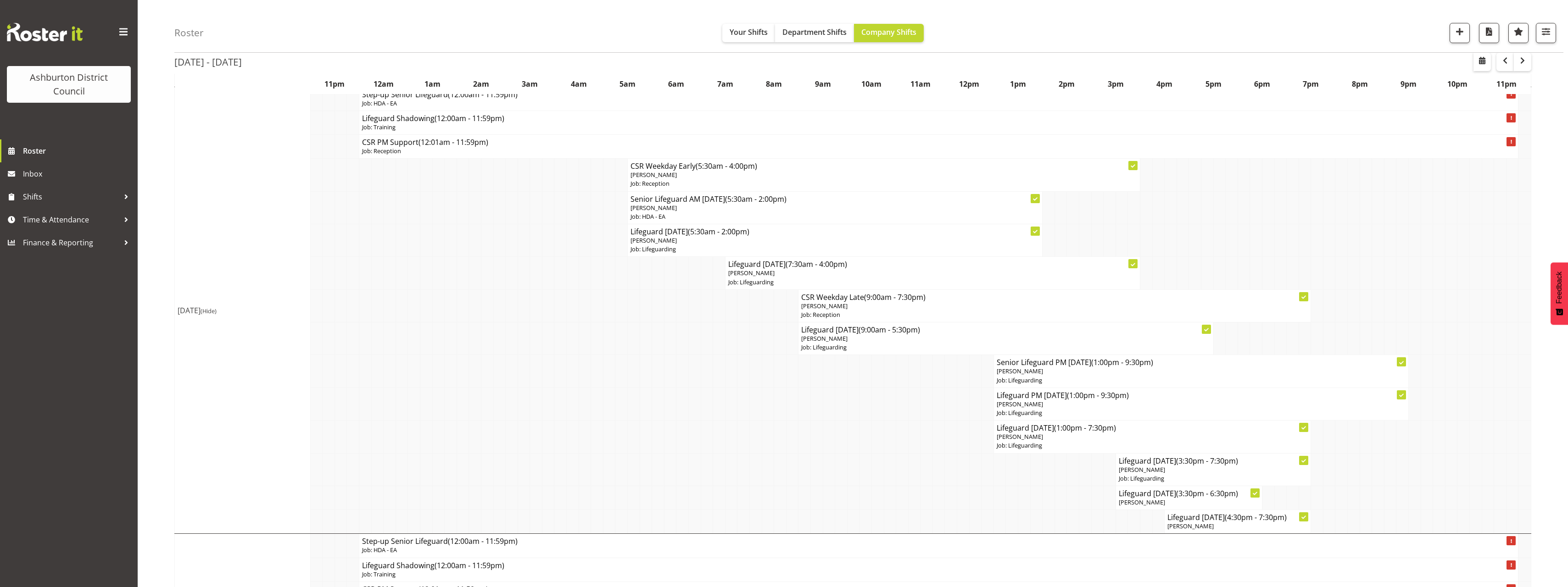
click at [217, 311] on span "(Hide)" at bounding box center [209, 311] width 16 height 9
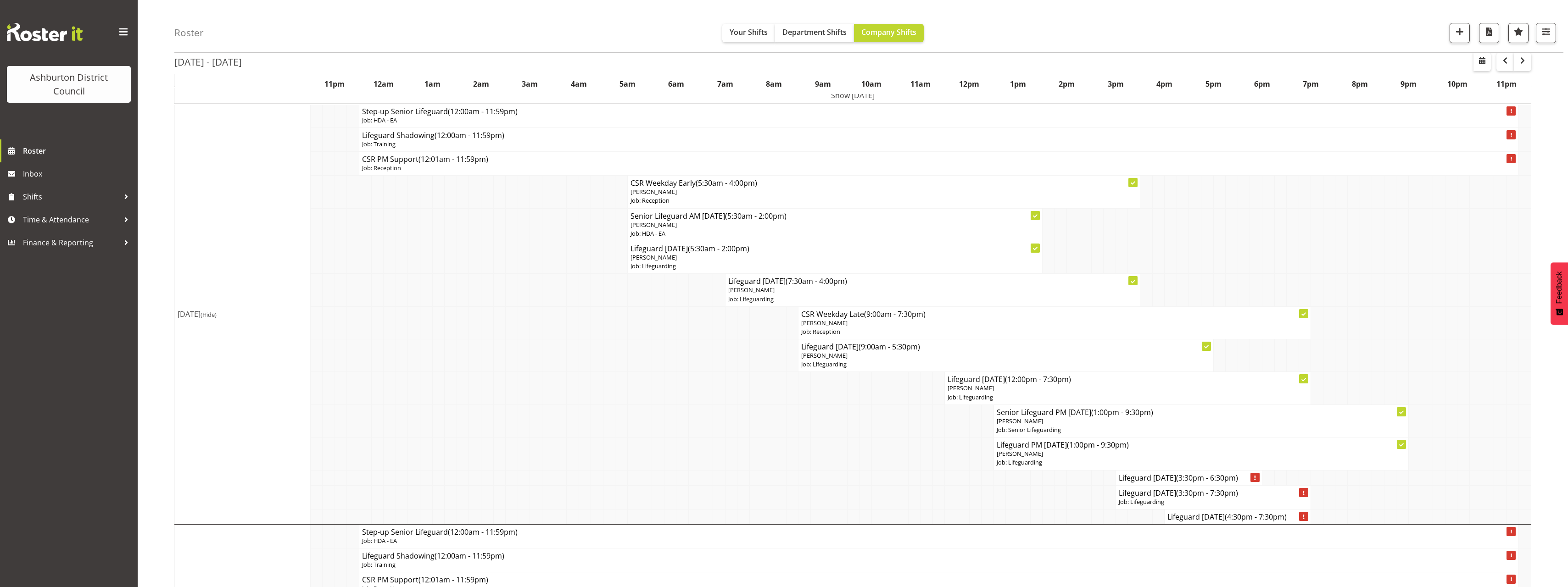
click at [217, 315] on span "(Hide)" at bounding box center [209, 315] width 16 height 9
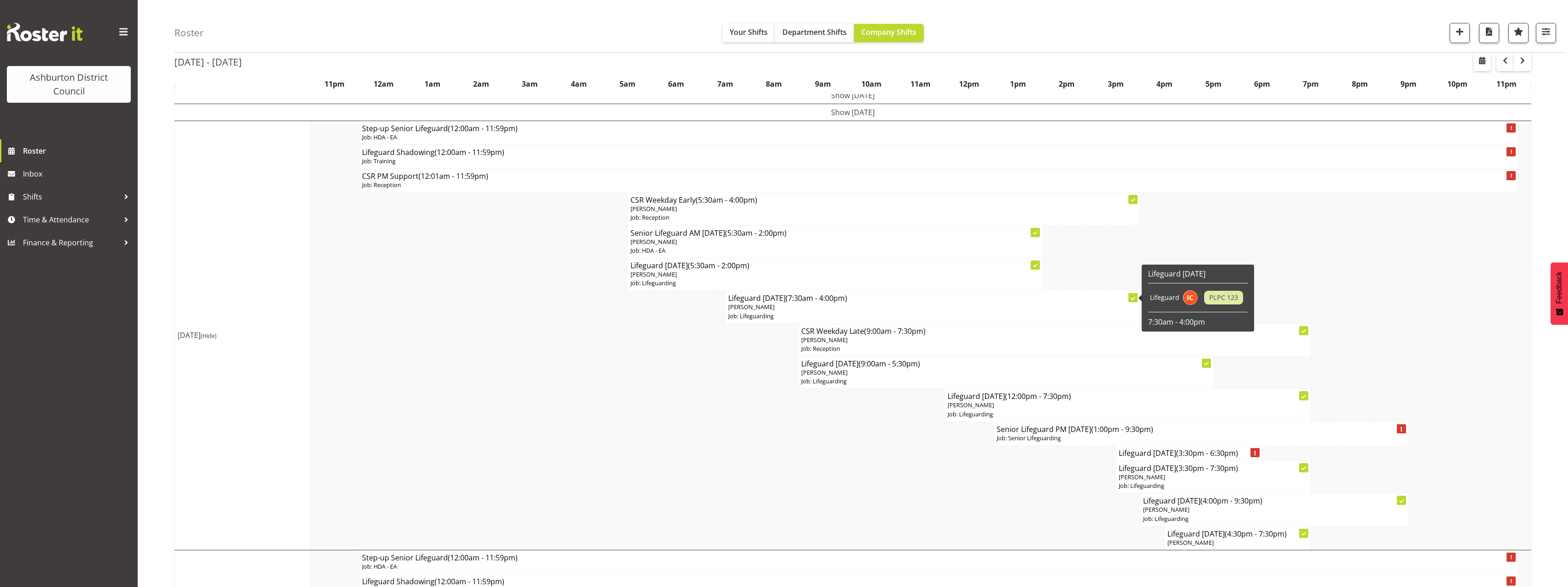
click at [780, 303] on p "[PERSON_NAME]" at bounding box center [933, 307] width 409 height 9
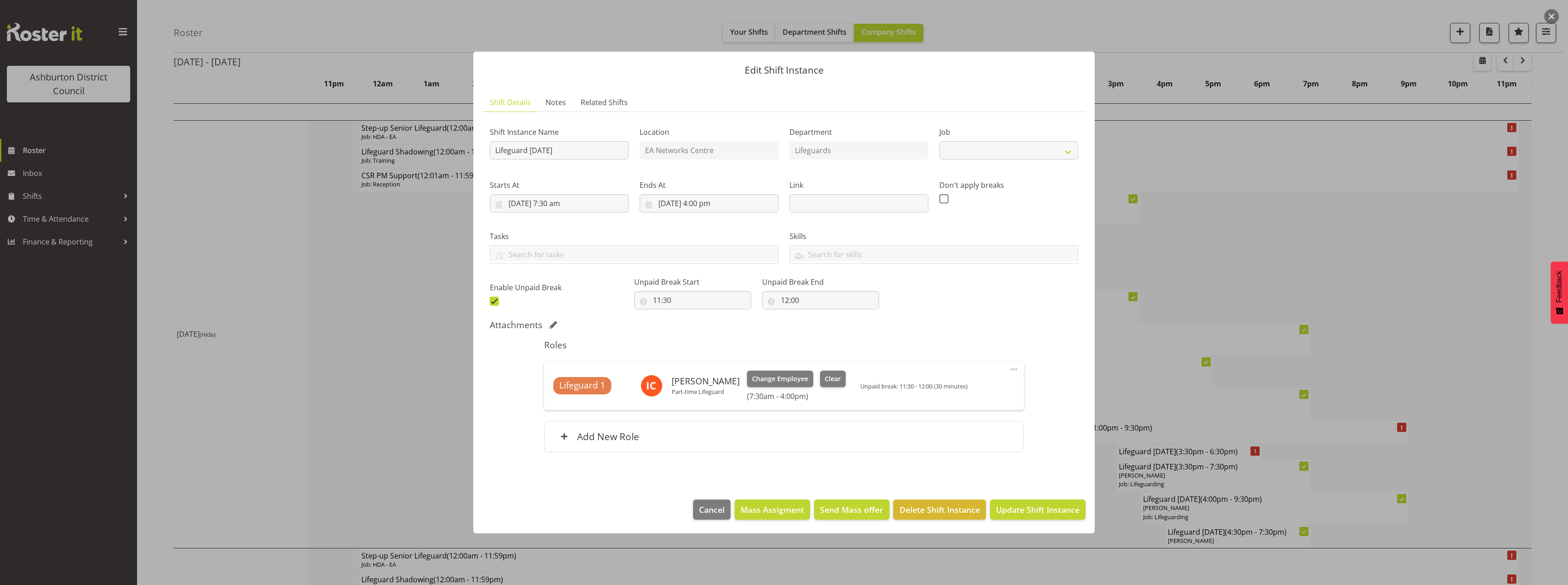
select select "38"
click at [283, 298] on div at bounding box center [784, 292] width 1568 height 585
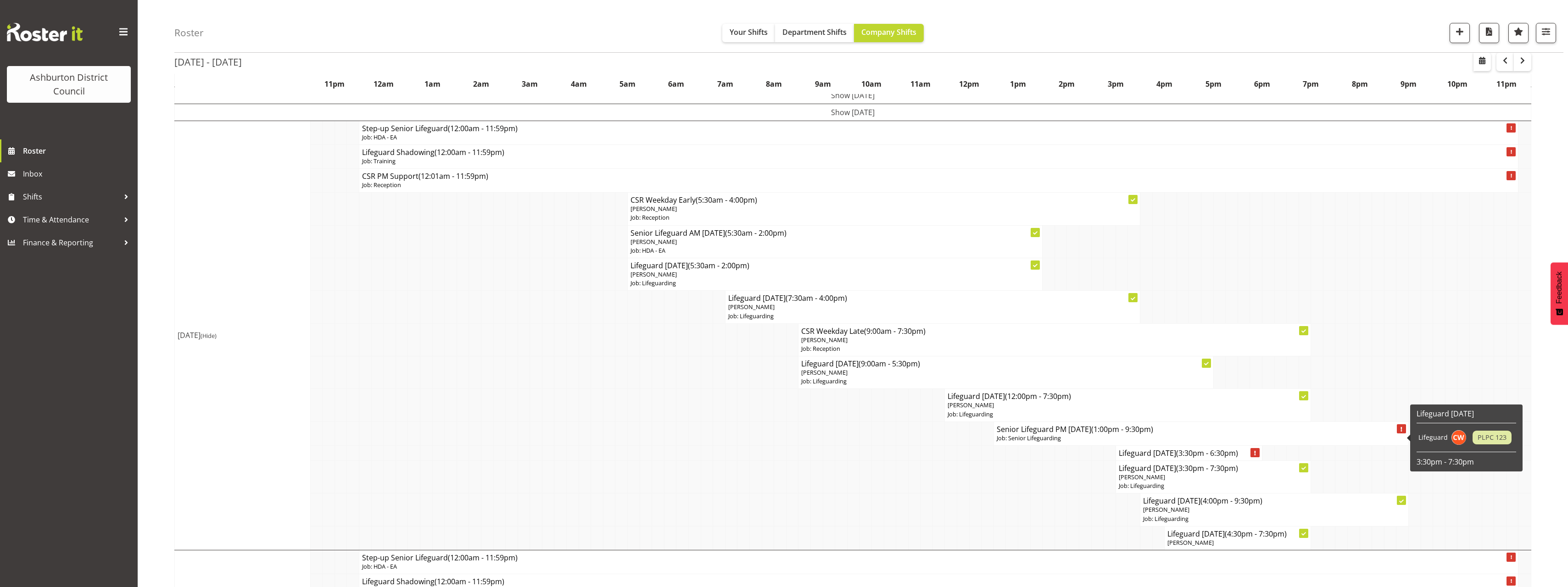
click at [1136, 435] on p "Job: Senior Lifeguarding" at bounding box center [1201, 438] width 409 height 9
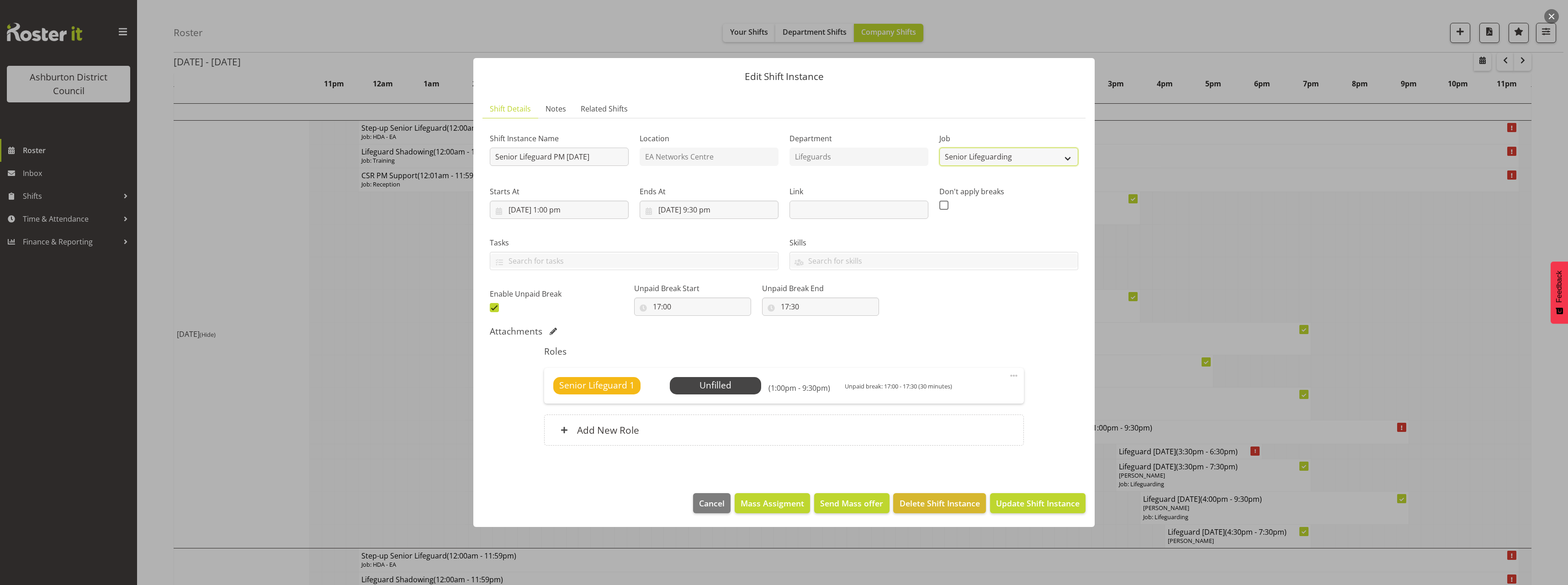
click at [989, 157] on select "Create new job Casual HDA - CSR HDA - EA Lifeguarding LTS- Alt Duties Ordinary …" at bounding box center [1008, 157] width 139 height 19
select select "38"
click at [939, 147] on select "Create new job Casual HDA - CSR HDA - EA Lifeguarding LTS- Alt Duties Ordinary …" at bounding box center [1008, 157] width 139 height 19
drag, startPoint x: 519, startPoint y: 155, endPoint x: 464, endPoint y: 157, distance: 55.0
click at [464, 157] on div "Edit Shift Instance Shift Details Notes Related Shifts Shift Instance Name Seni…" at bounding box center [783, 292] width 640 height 515
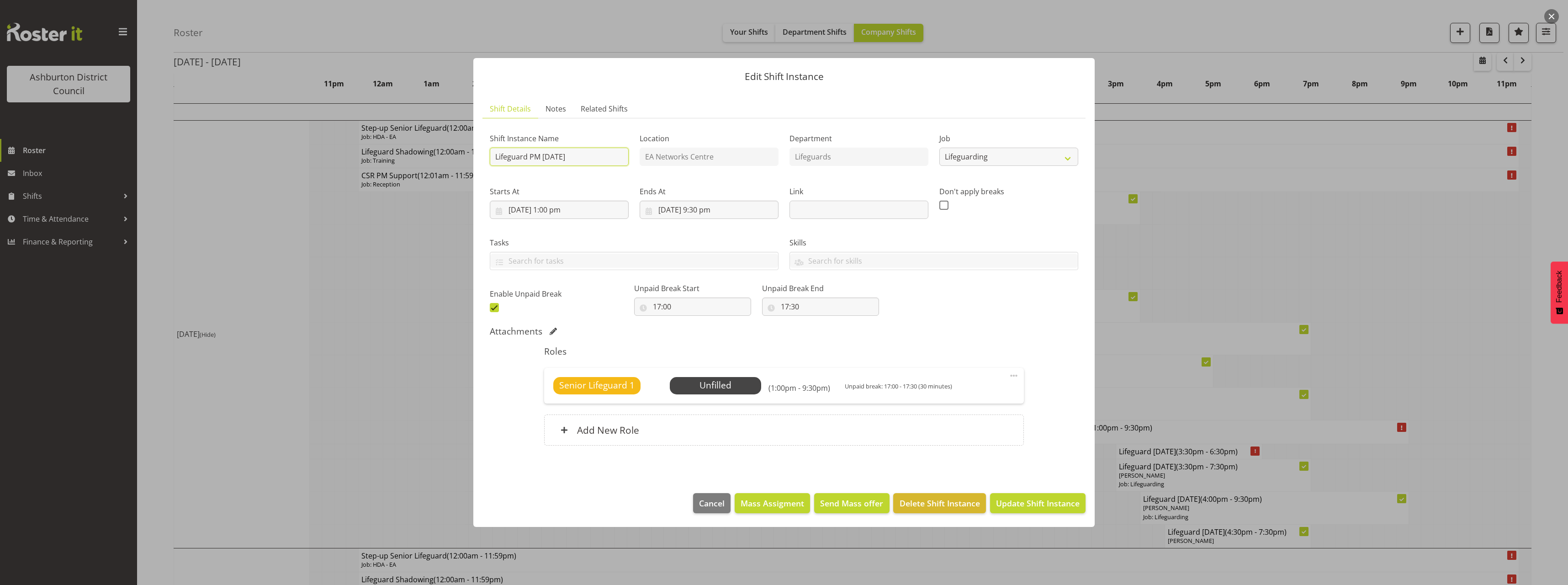
type input "Lifeguard PM [DATE]"
click at [1013, 376] on span at bounding box center [1013, 375] width 11 height 11
click at [970, 397] on link "Edit" at bounding box center [975, 396] width 88 height 16
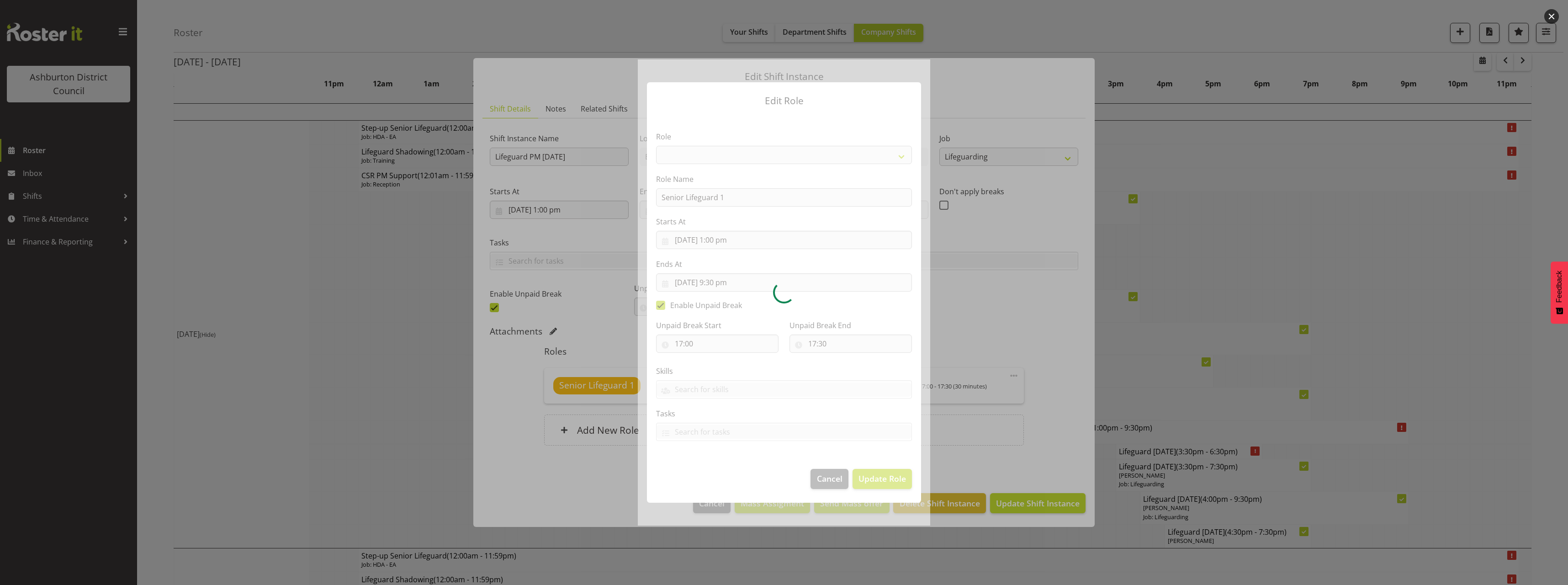
click at [769, 158] on div at bounding box center [783, 292] width 292 height 465
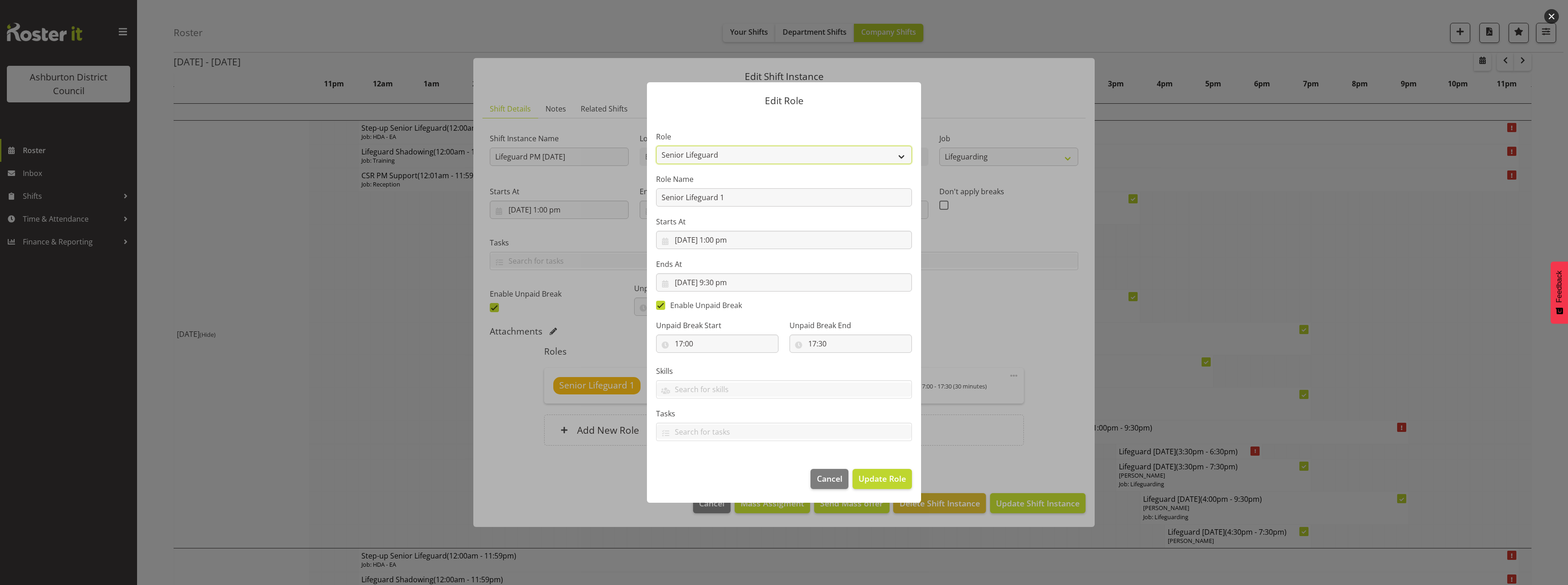
click at [825, 158] on select "AAGM Deputy Director AAGM Director Archivist Childrens Librarian Collections & …" at bounding box center [784, 155] width 256 height 19
select select "64"
click at [656, 146] on select "AAGM Deputy Director AAGM Director Archivist Childrens Librarian Collections & …" at bounding box center [784, 155] width 256 height 19
click at [894, 478] on span "Update Role" at bounding box center [882, 478] width 48 height 12
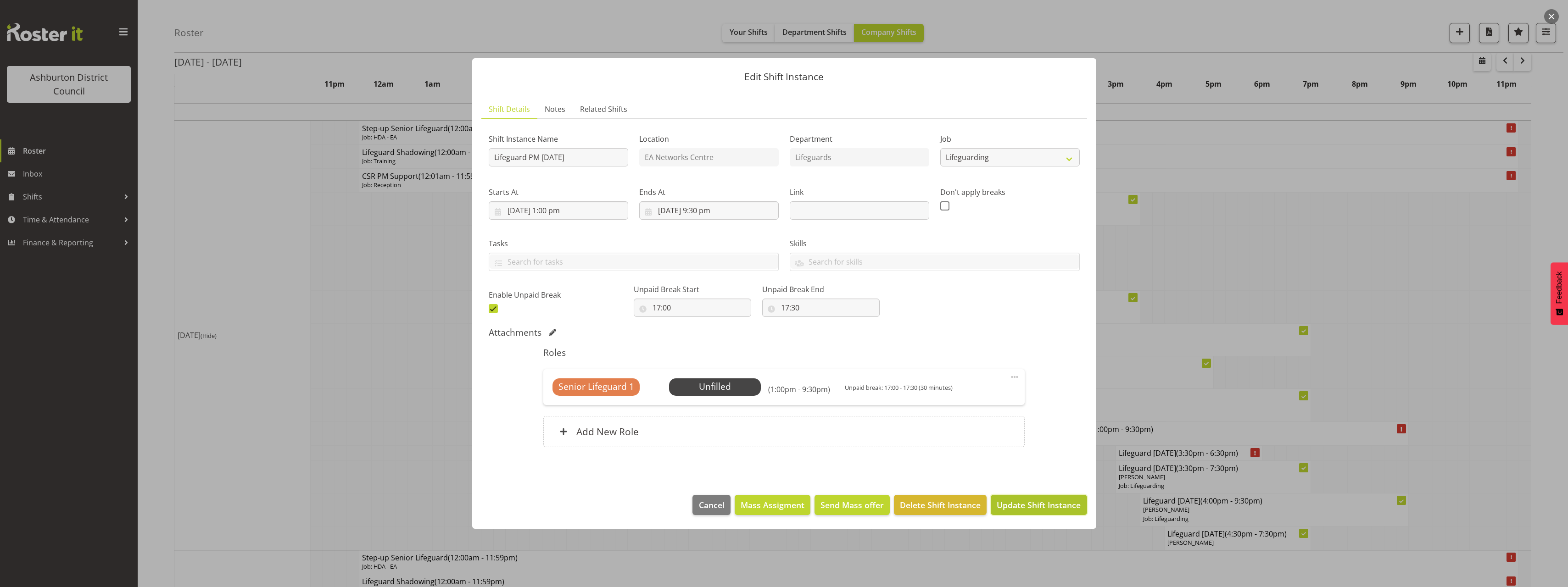
click at [1031, 506] on span "Update Shift Instance" at bounding box center [1039, 505] width 84 height 12
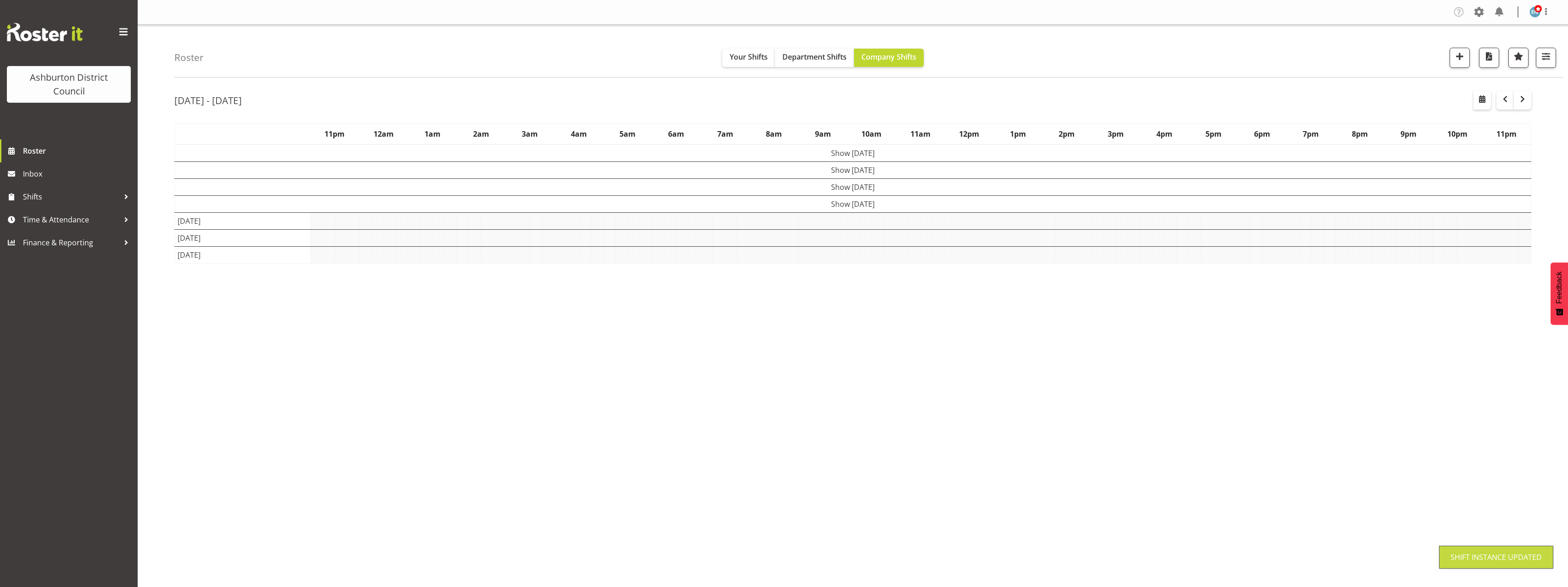
scroll to position [0, 0]
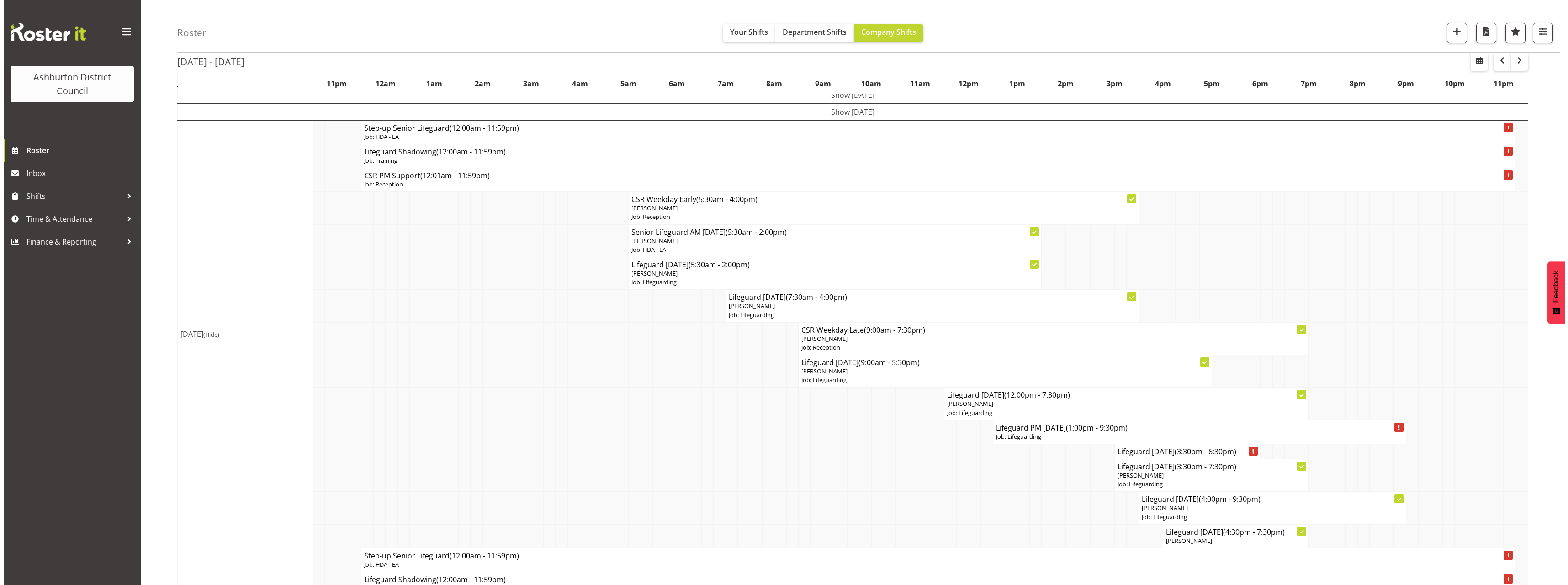
scroll to position [137, 0]
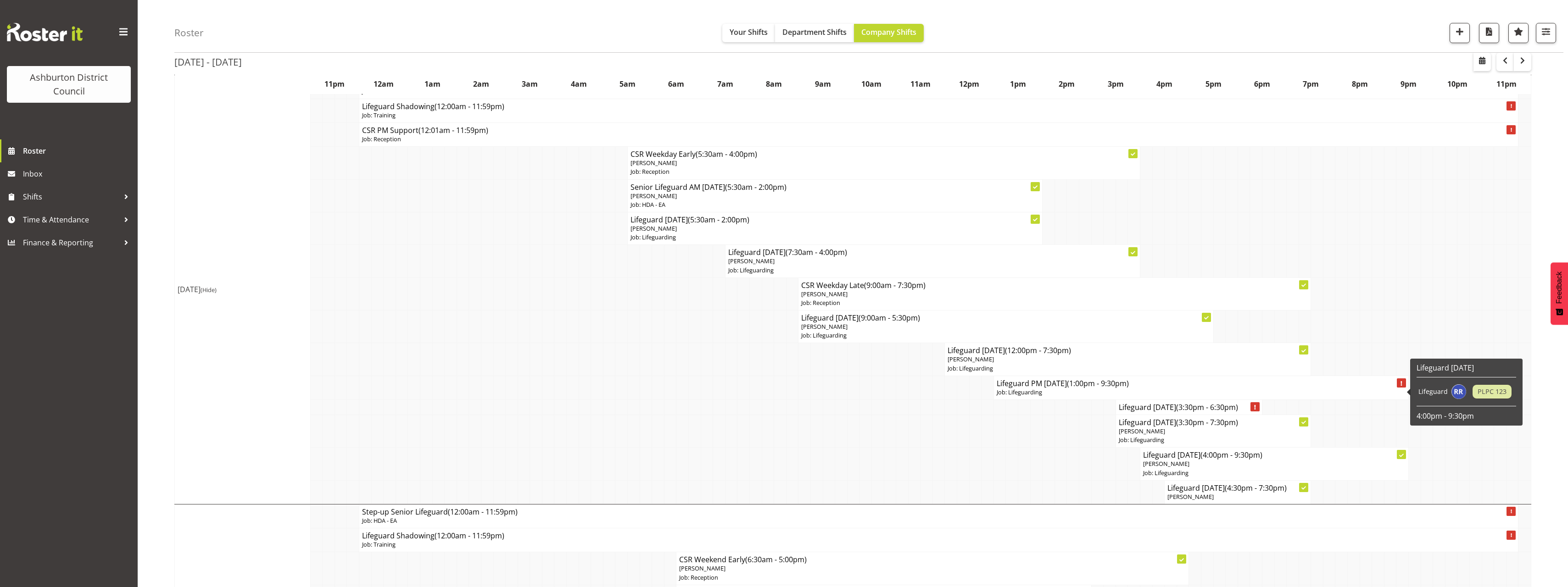
click at [1082, 386] on span "(1:00pm - 9:30pm)" at bounding box center [1098, 383] width 62 height 10
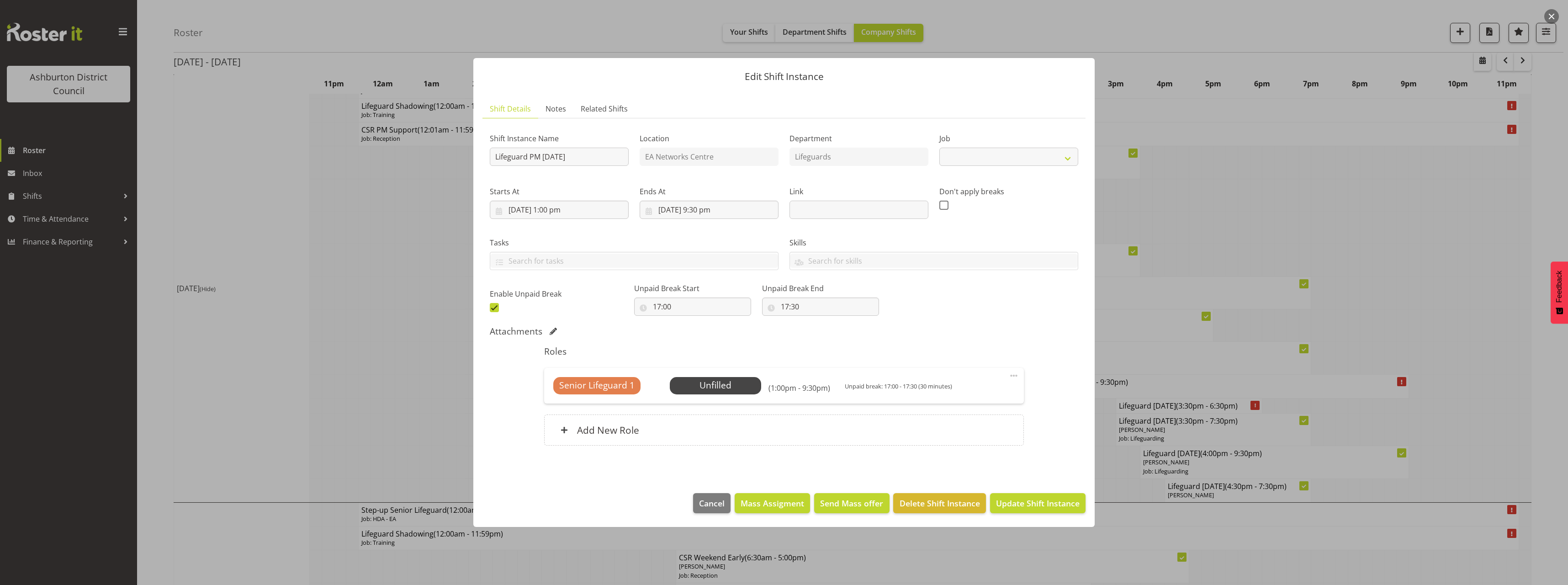
select select "38"
click at [708, 390] on span "Select Employee" at bounding box center [716, 385] width 68 height 14
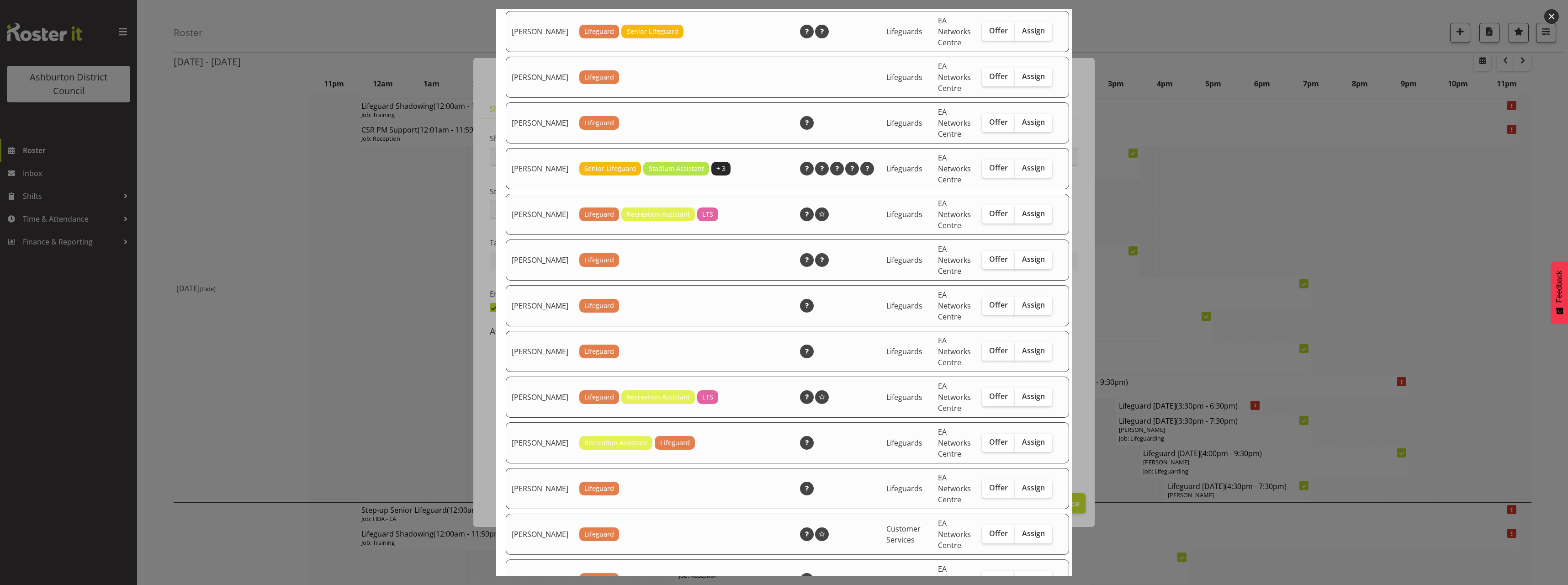
scroll to position [411, 0]
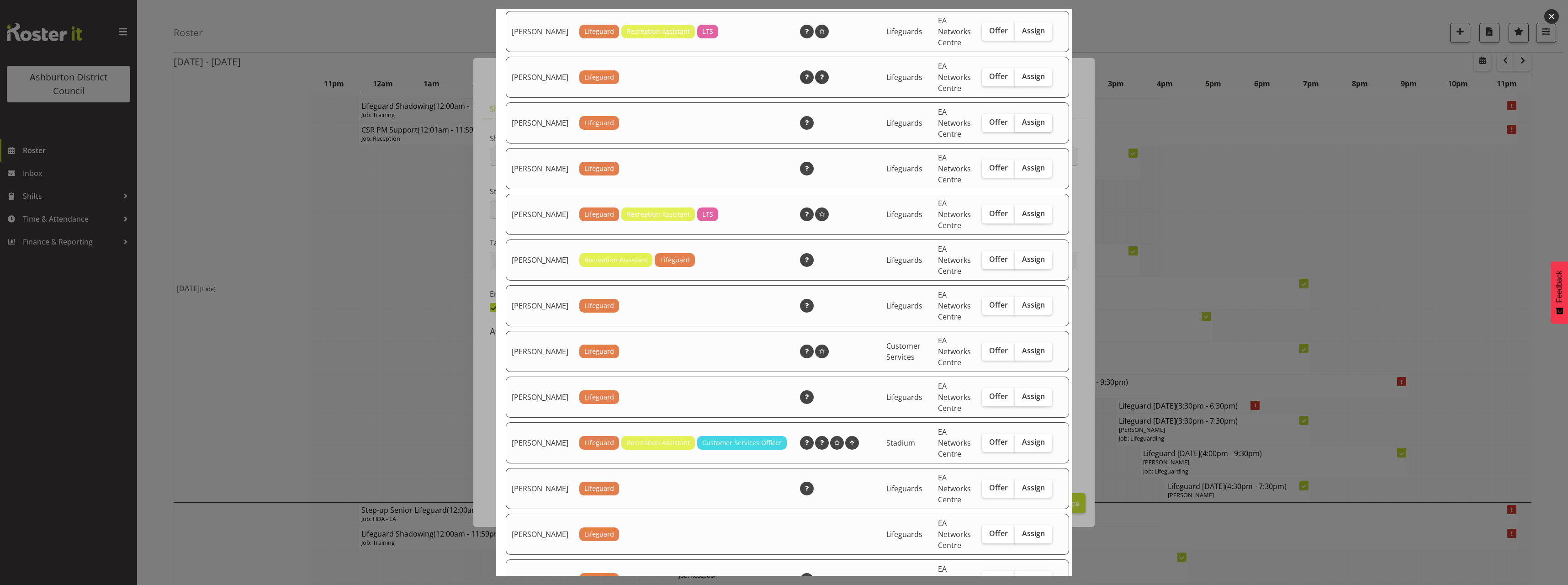
click at [1018, 127] on label "Assign" at bounding box center [1033, 123] width 38 height 19
click at [1018, 125] on input "Assign" at bounding box center [1017, 122] width 6 height 6
checkbox input "true"
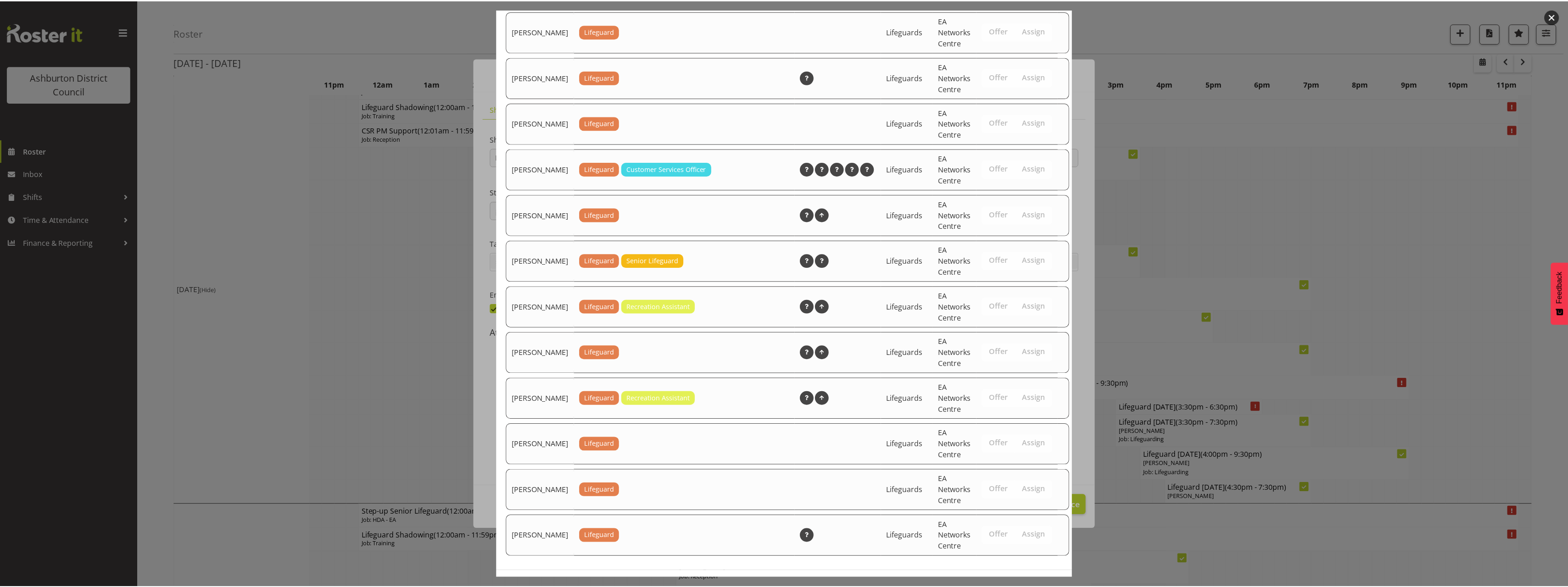
scroll to position [1148, 0]
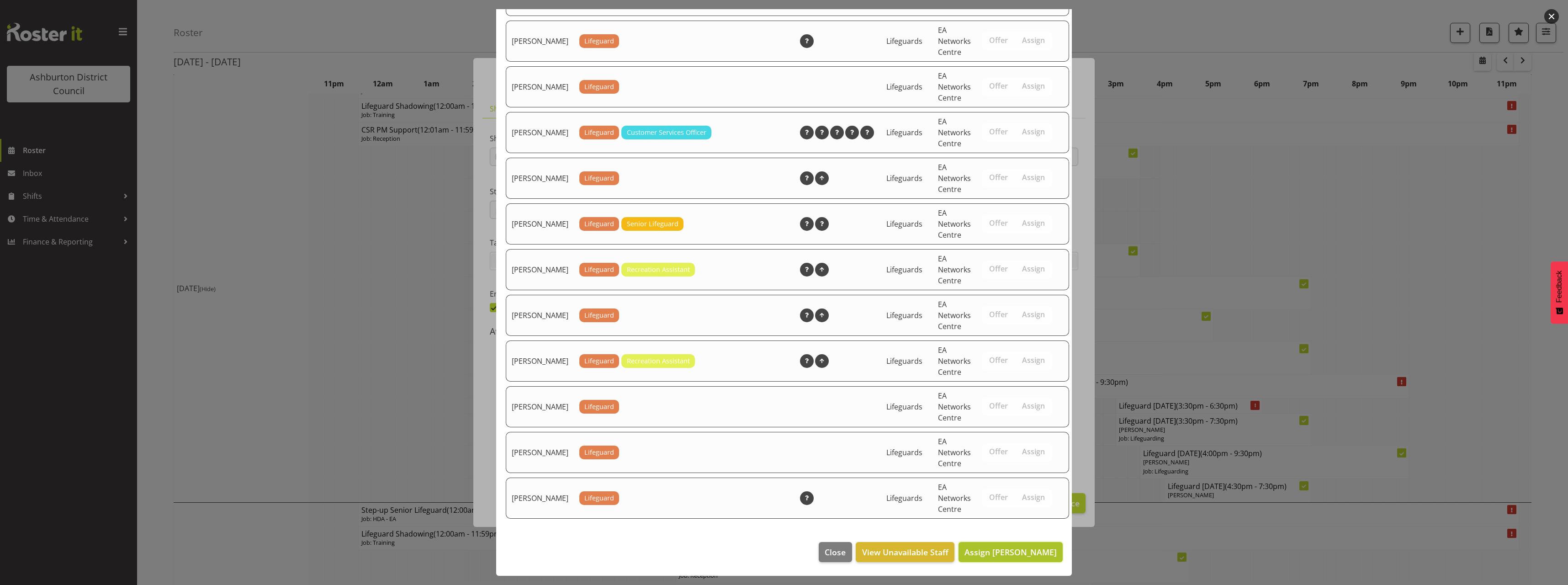
click at [1012, 557] on span "Assign [PERSON_NAME]" at bounding box center [1011, 552] width 92 height 11
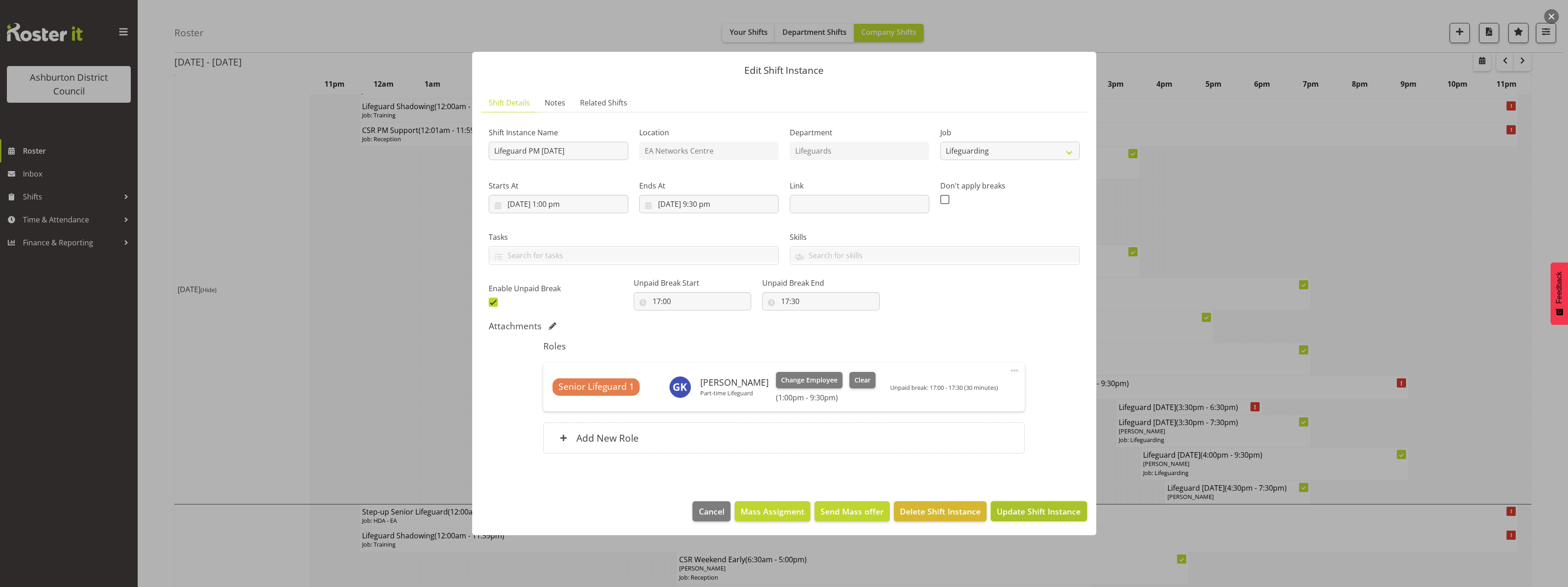
click at [1058, 502] on button "Update Shift Instance" at bounding box center [1038, 511] width 96 height 20
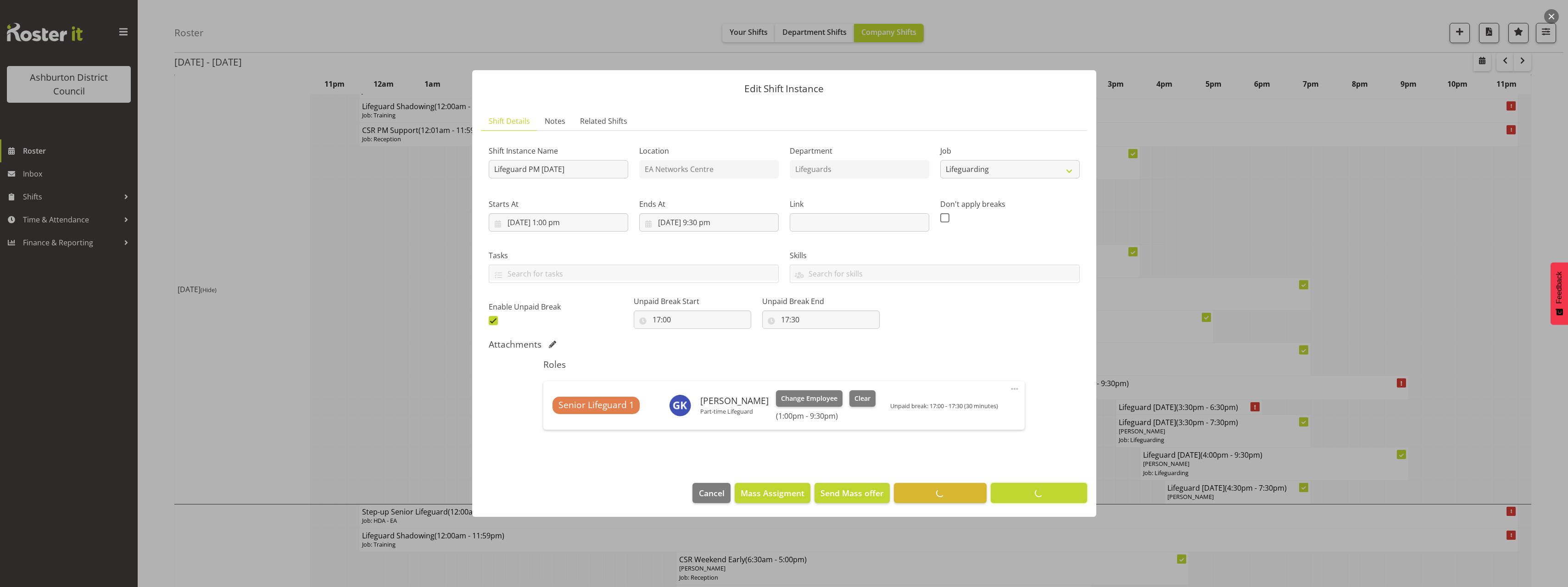
scroll to position [0, 0]
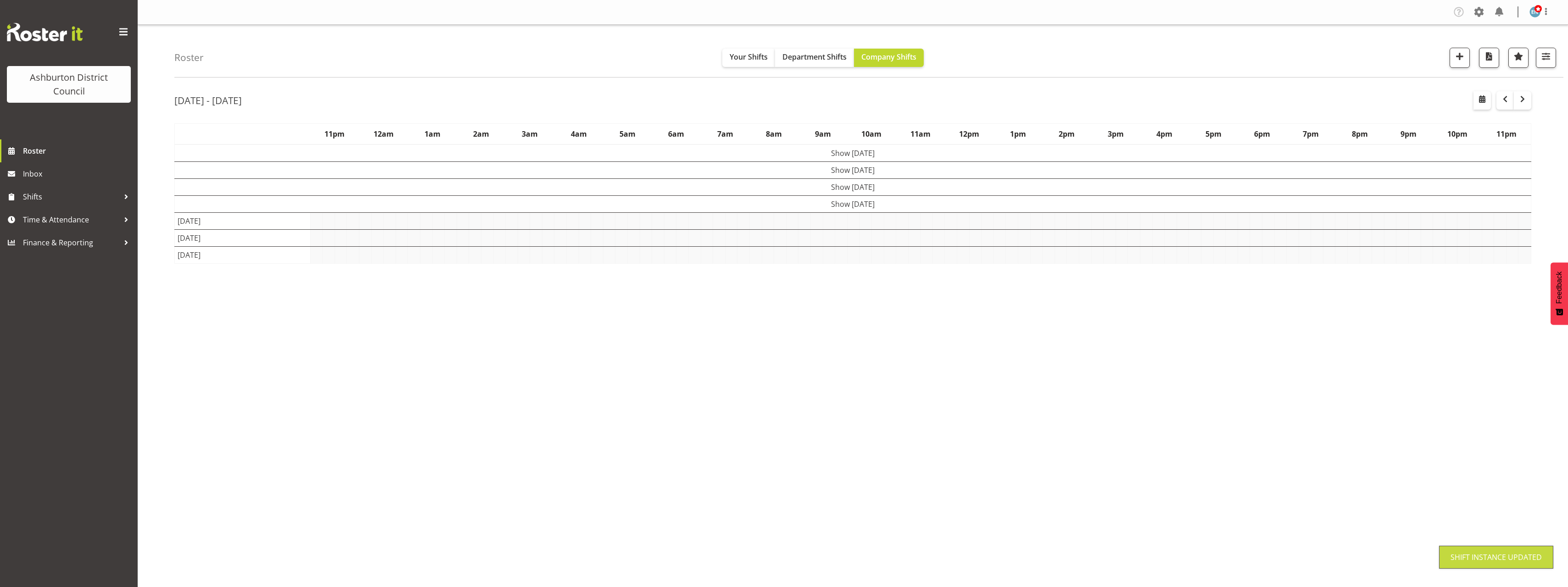
click at [1540, 378] on div "[DATE] - [DATE] [DATE] - [DATE] [DATE] Day Week Fortnight Month calendar Month …" at bounding box center [871, 268] width 1394 height 367
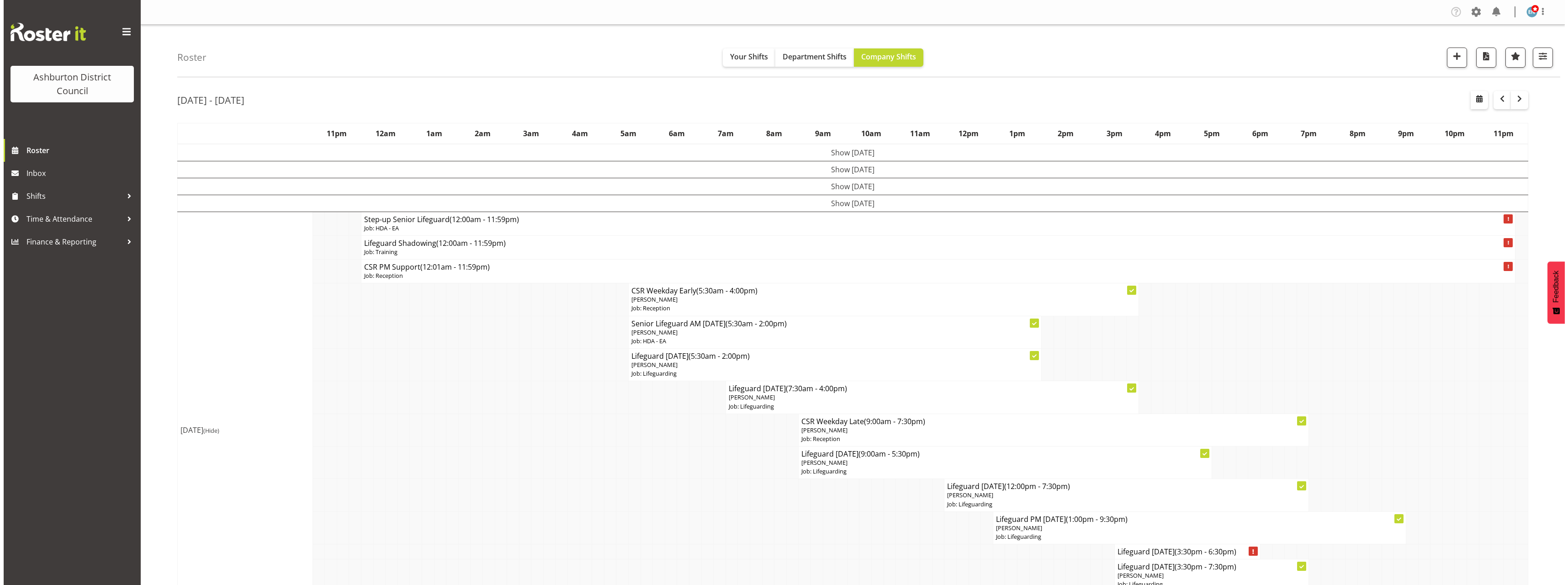
scroll to position [183, 0]
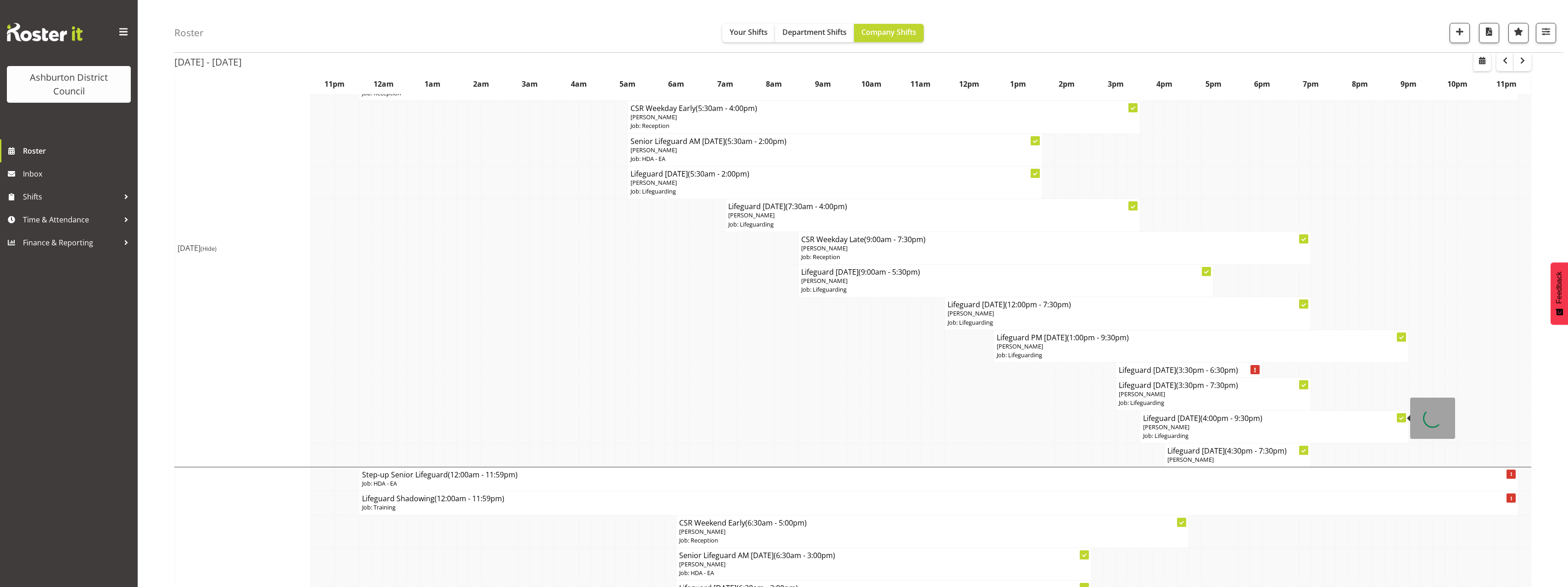
click at [1229, 431] on p "[PERSON_NAME]" at bounding box center [1274, 427] width 262 height 9
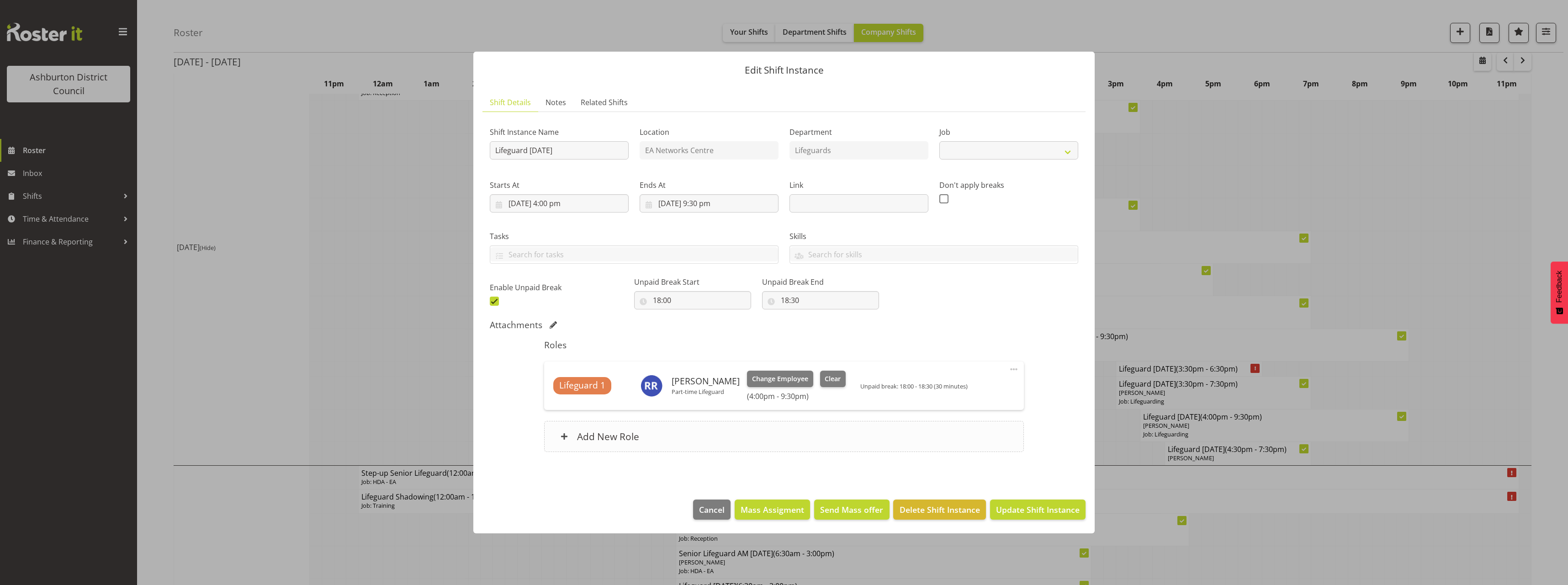
select select "38"
click at [763, 381] on span "Change Employee" at bounding box center [780, 379] width 56 height 10
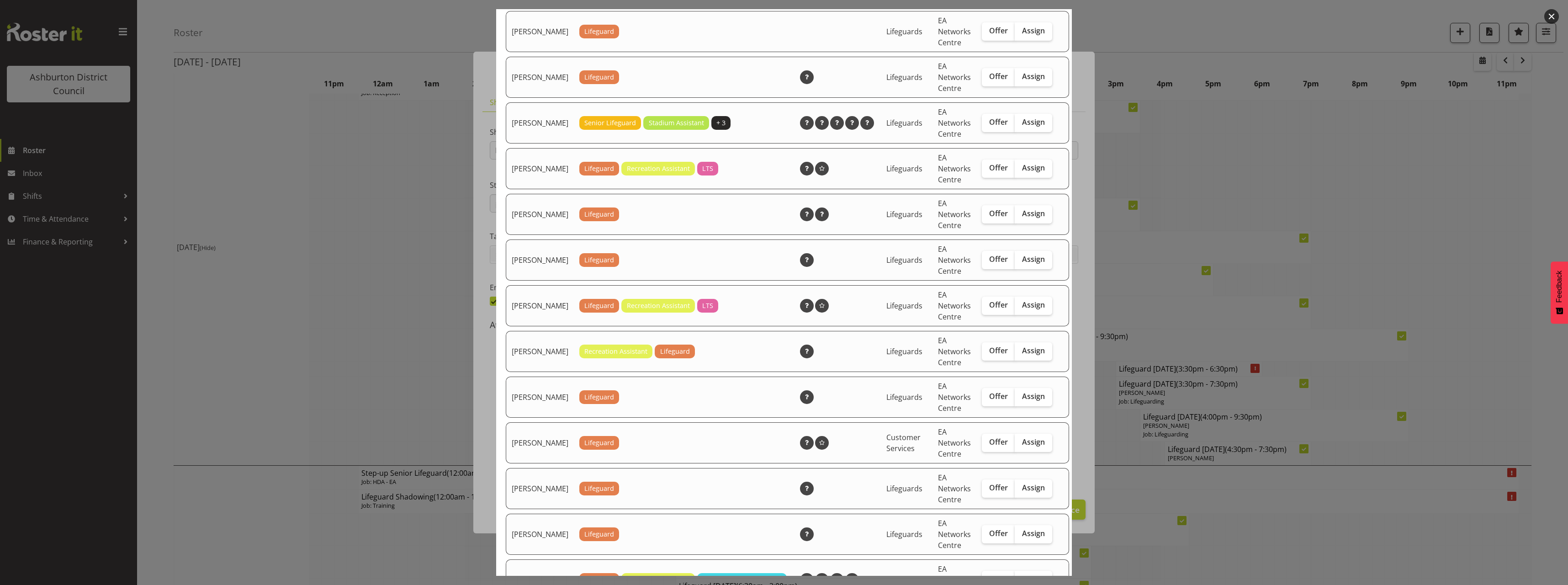
scroll to position [320, 0]
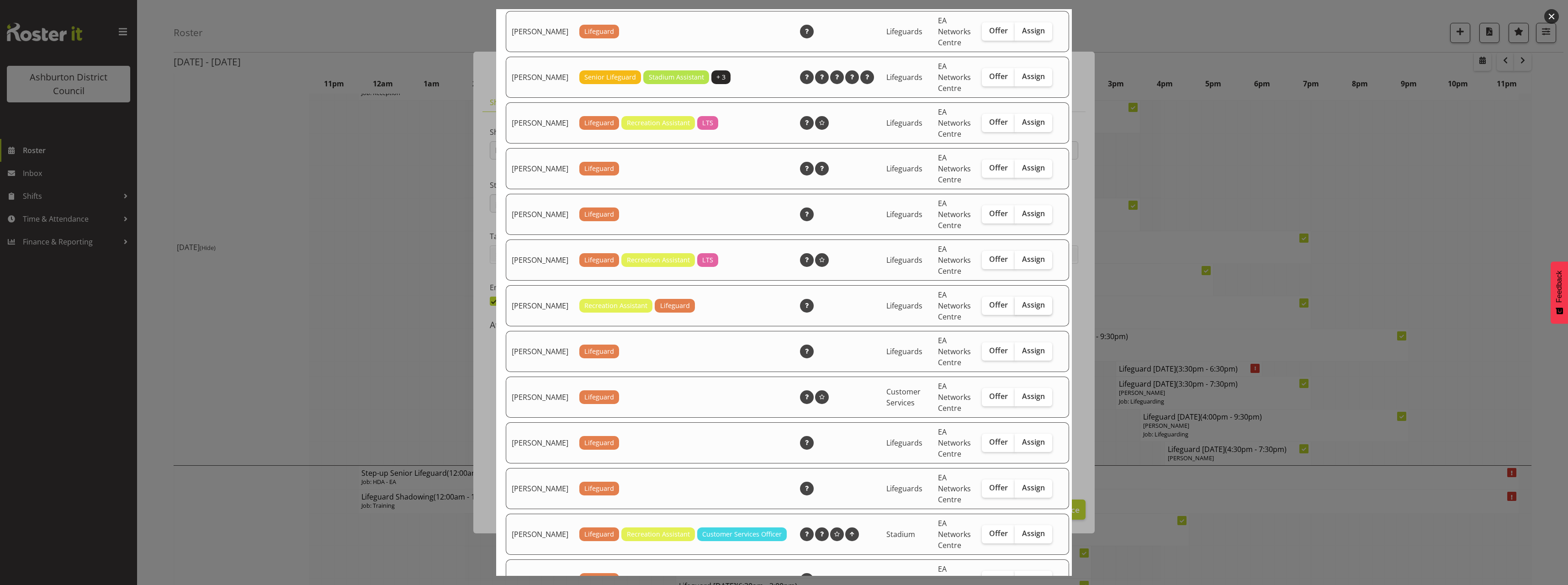
click at [1024, 310] on span "Assign" at bounding box center [1034, 305] width 23 height 9
click at [1021, 308] on input "Assign" at bounding box center [1017, 305] width 6 height 6
checkbox input "true"
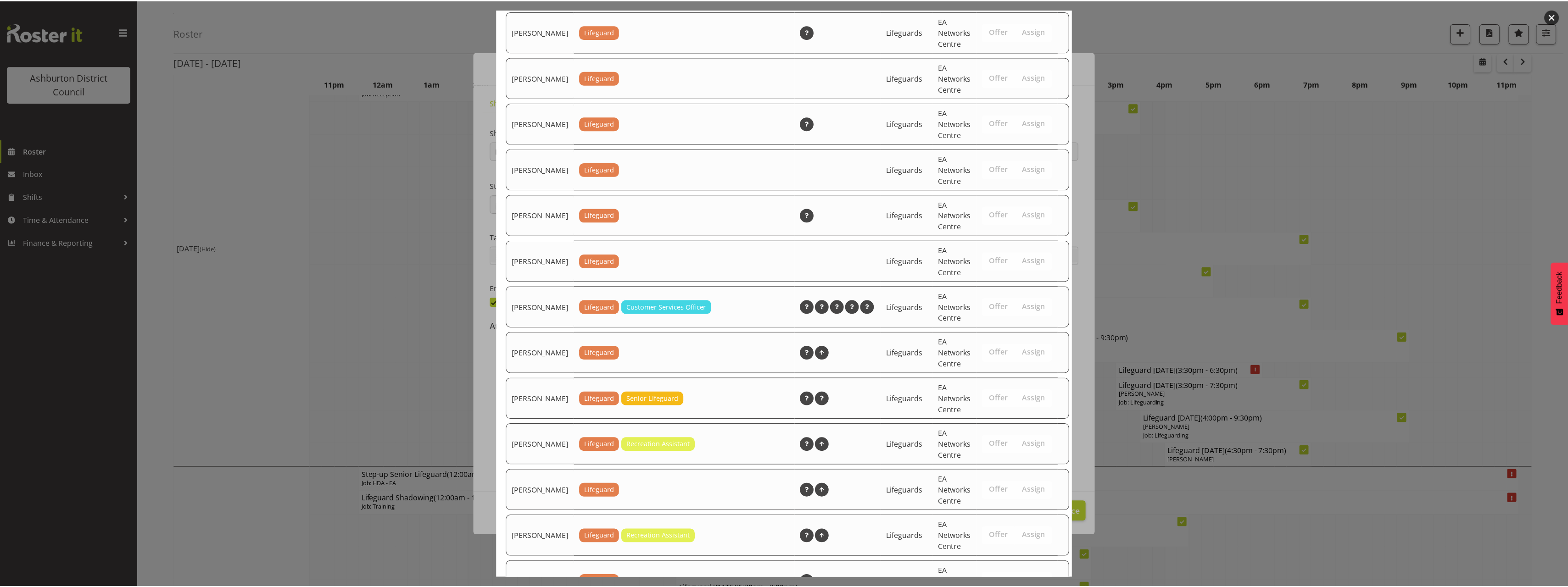
scroll to position [1239, 0]
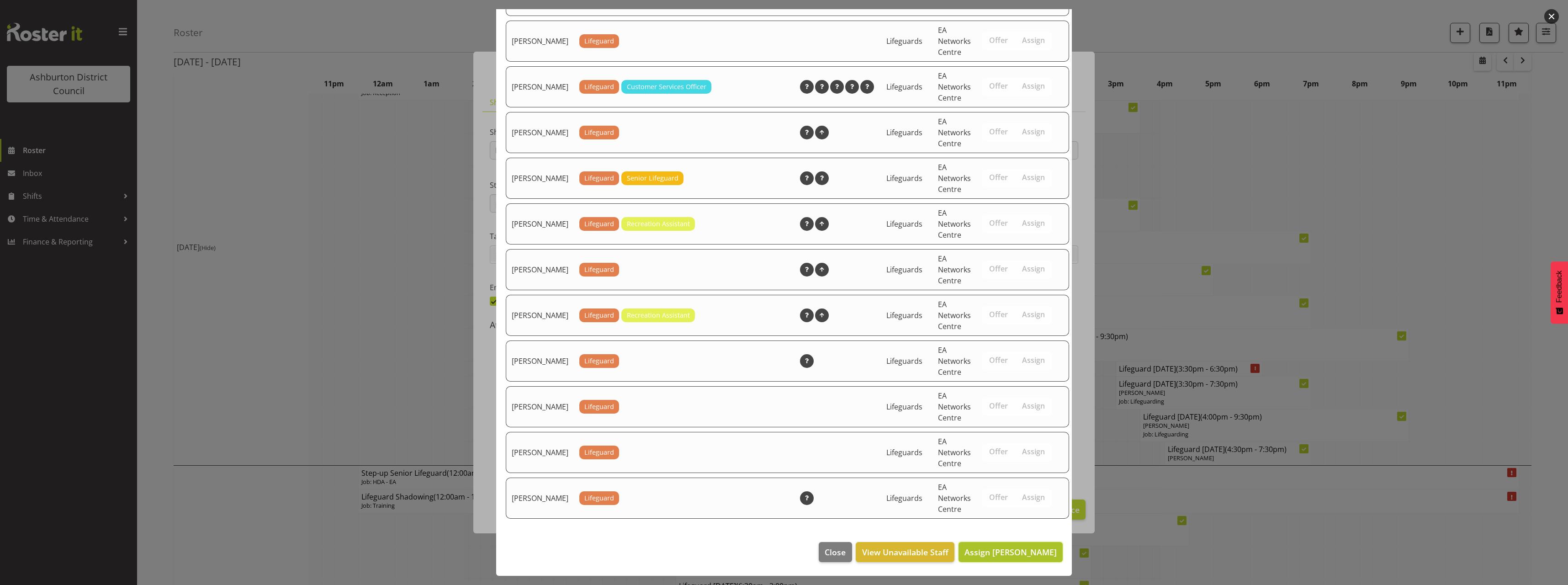
click at [1021, 557] on span "Assign [PERSON_NAME]" at bounding box center [1011, 552] width 92 height 11
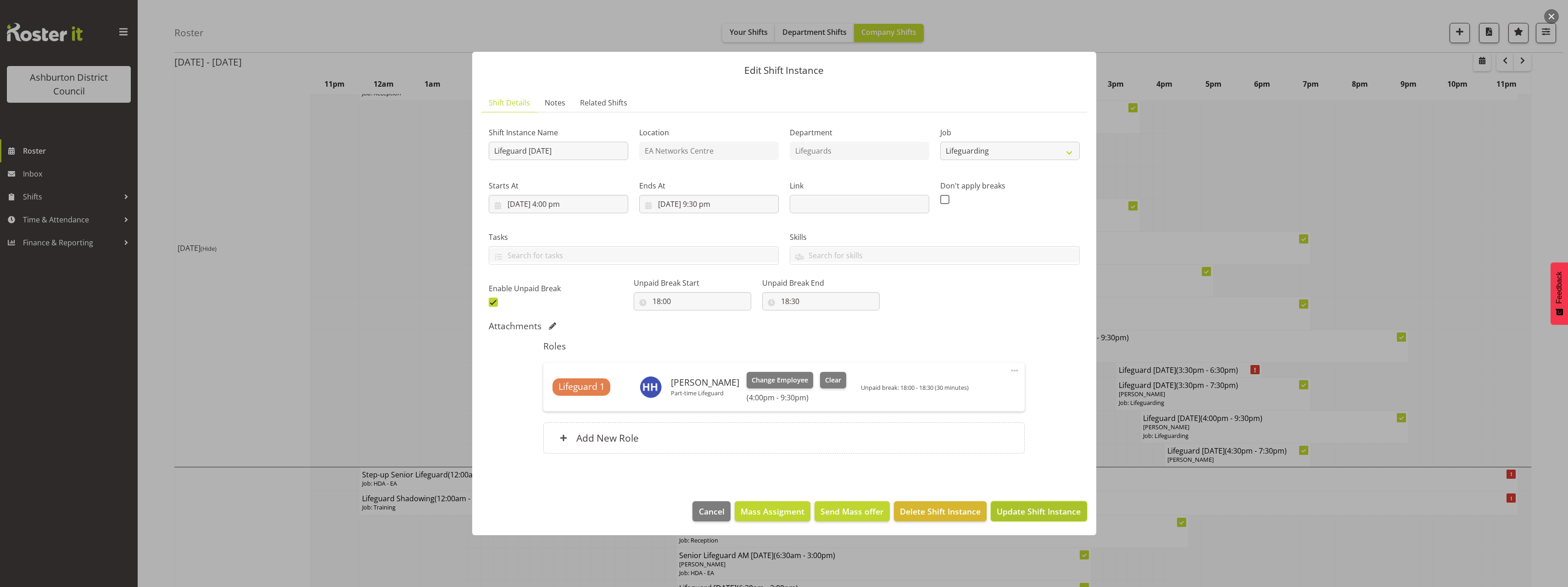
click at [1063, 511] on span "Update Shift Instance" at bounding box center [1039, 511] width 84 height 12
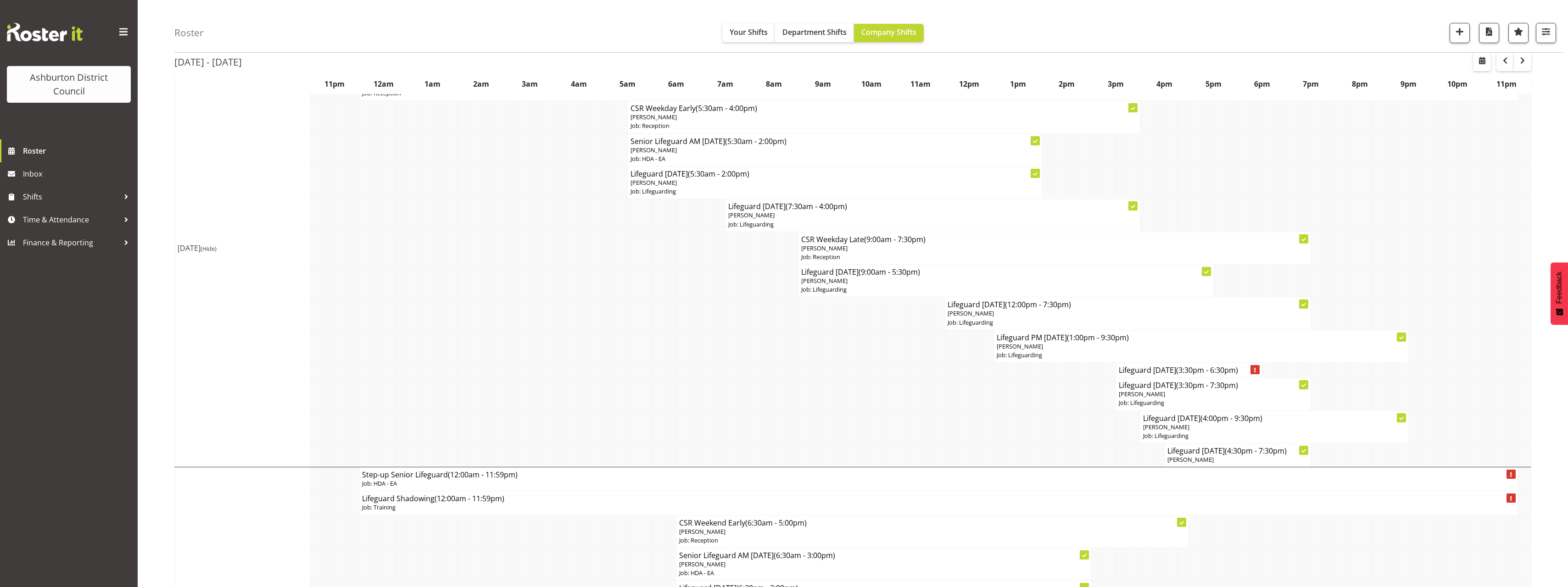
scroll to position [0, 0]
